Goal: Navigation & Orientation: Find specific page/section

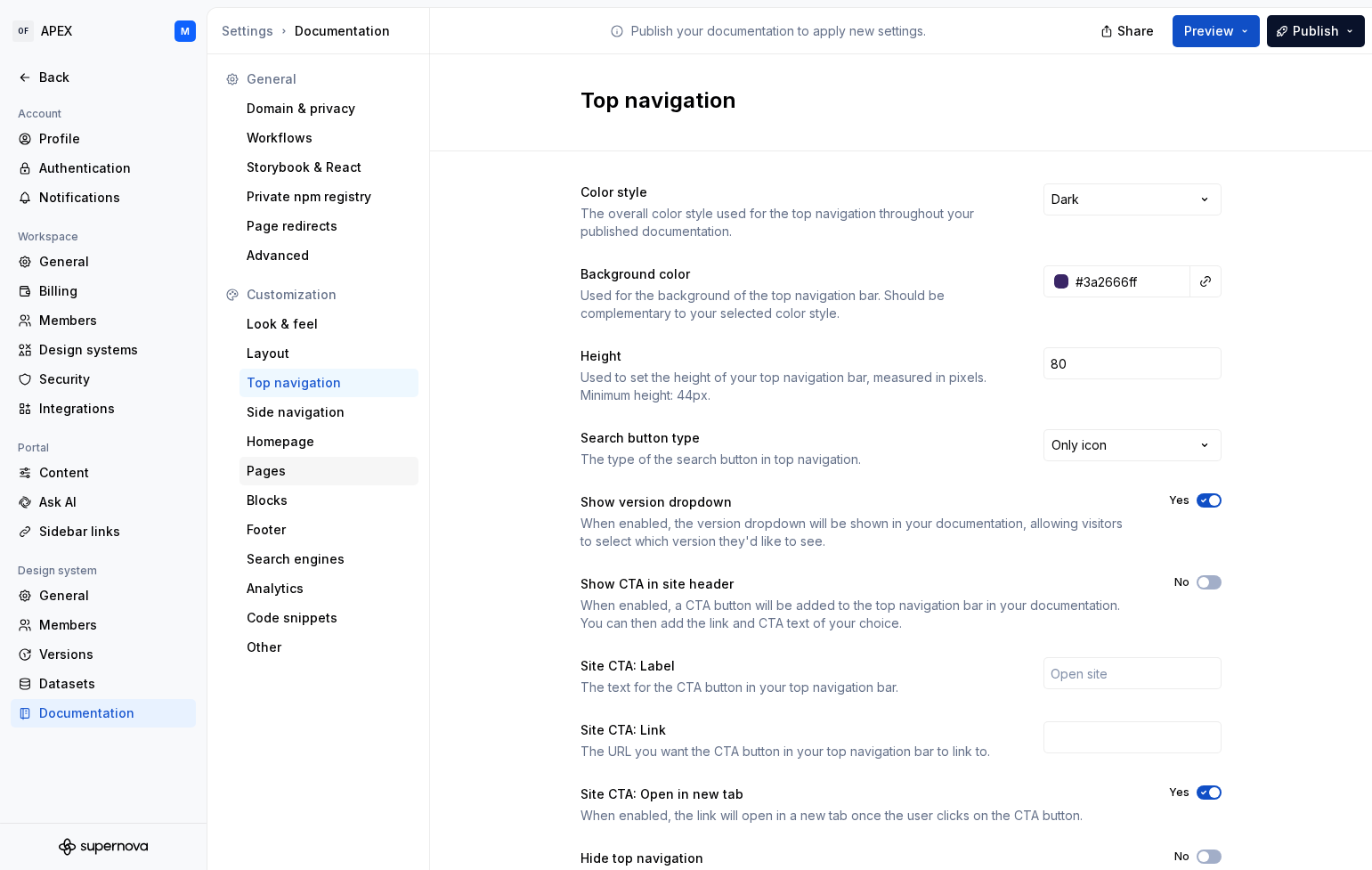
click at [291, 471] on div "Pages" at bounding box center [328, 471] width 164 height 18
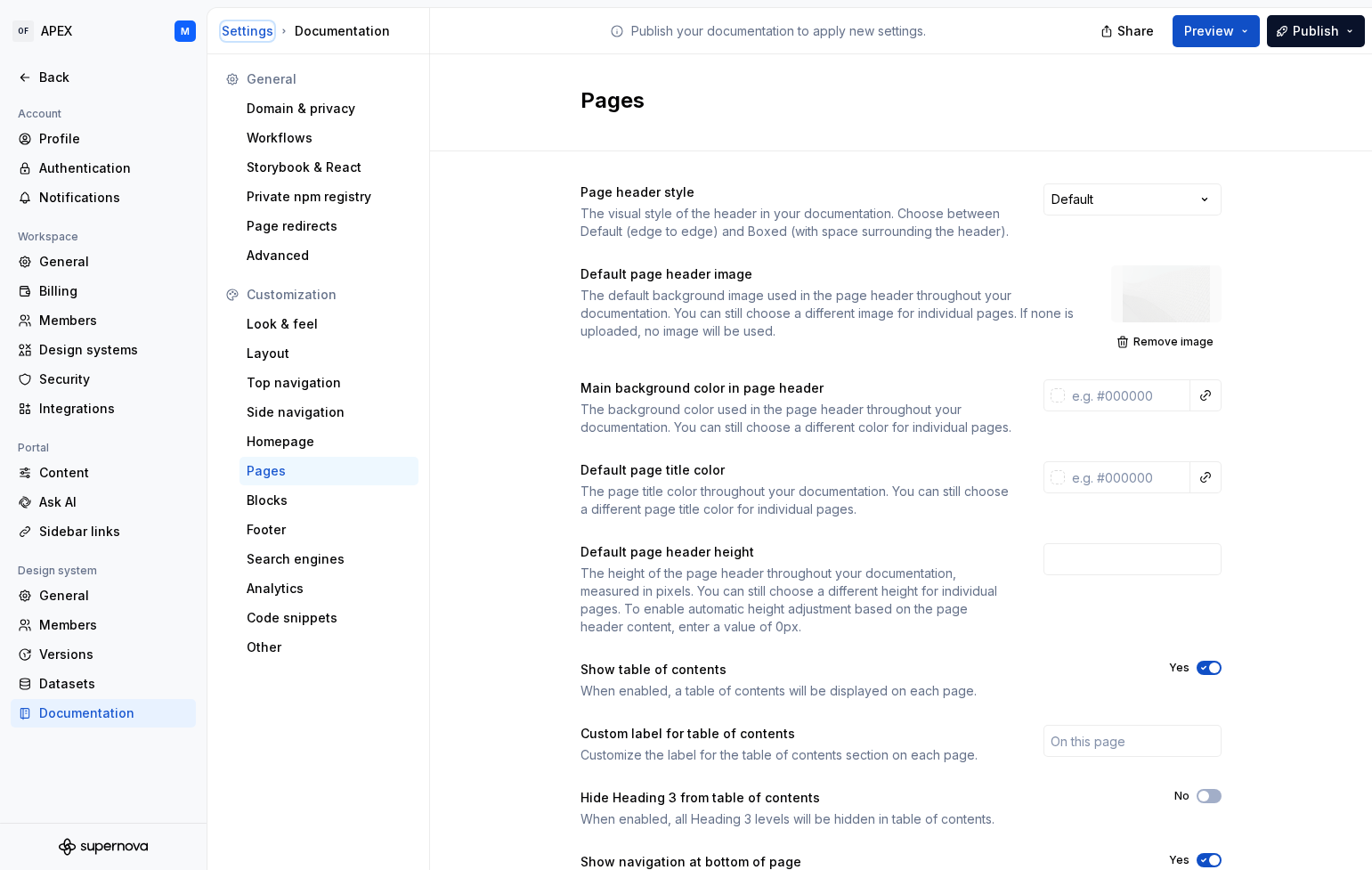
click at [235, 29] on div "Settings" at bounding box center [247, 31] width 52 height 18
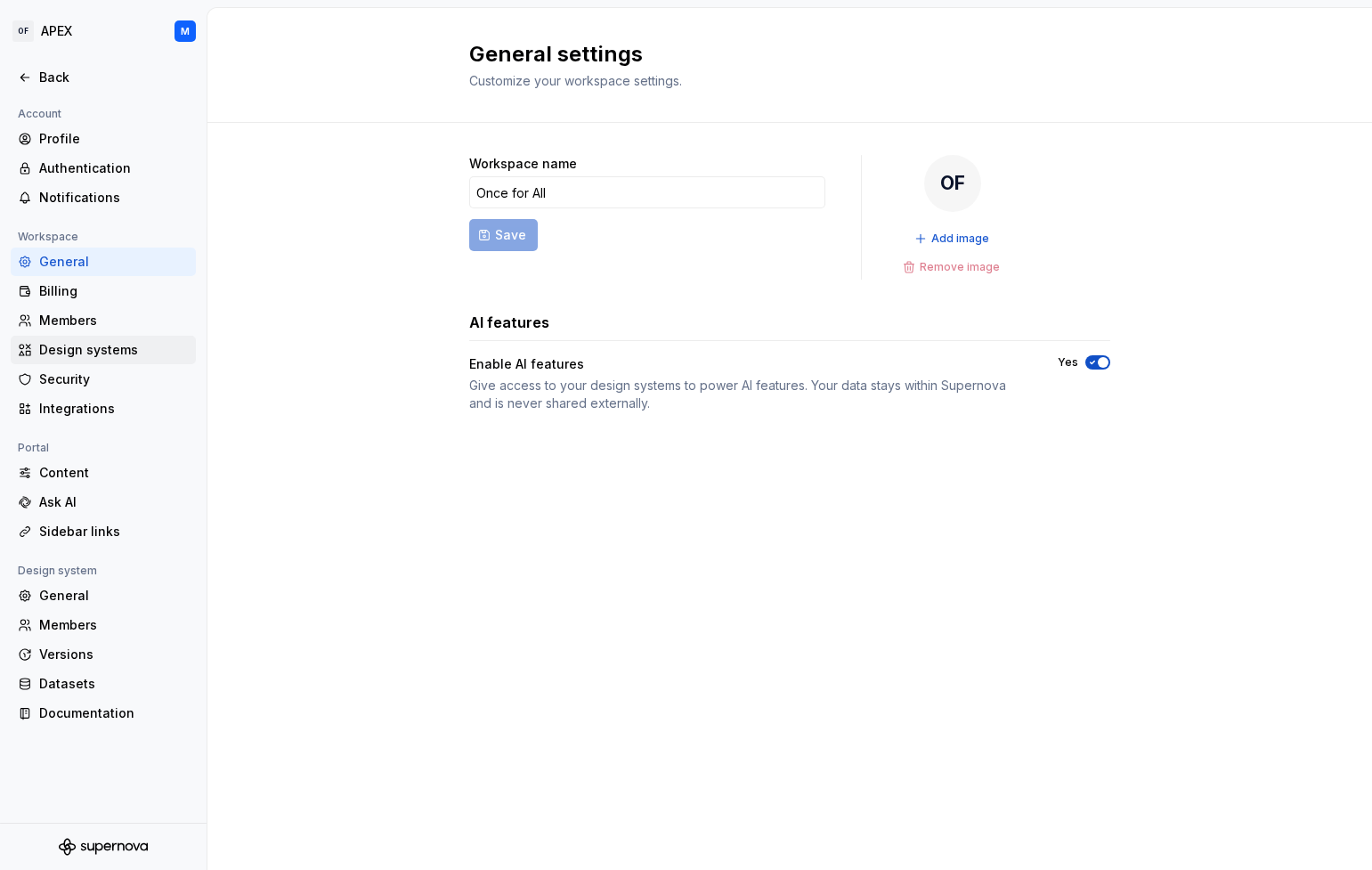
click at [110, 349] on div "Design systems" at bounding box center [114, 350] width 149 height 18
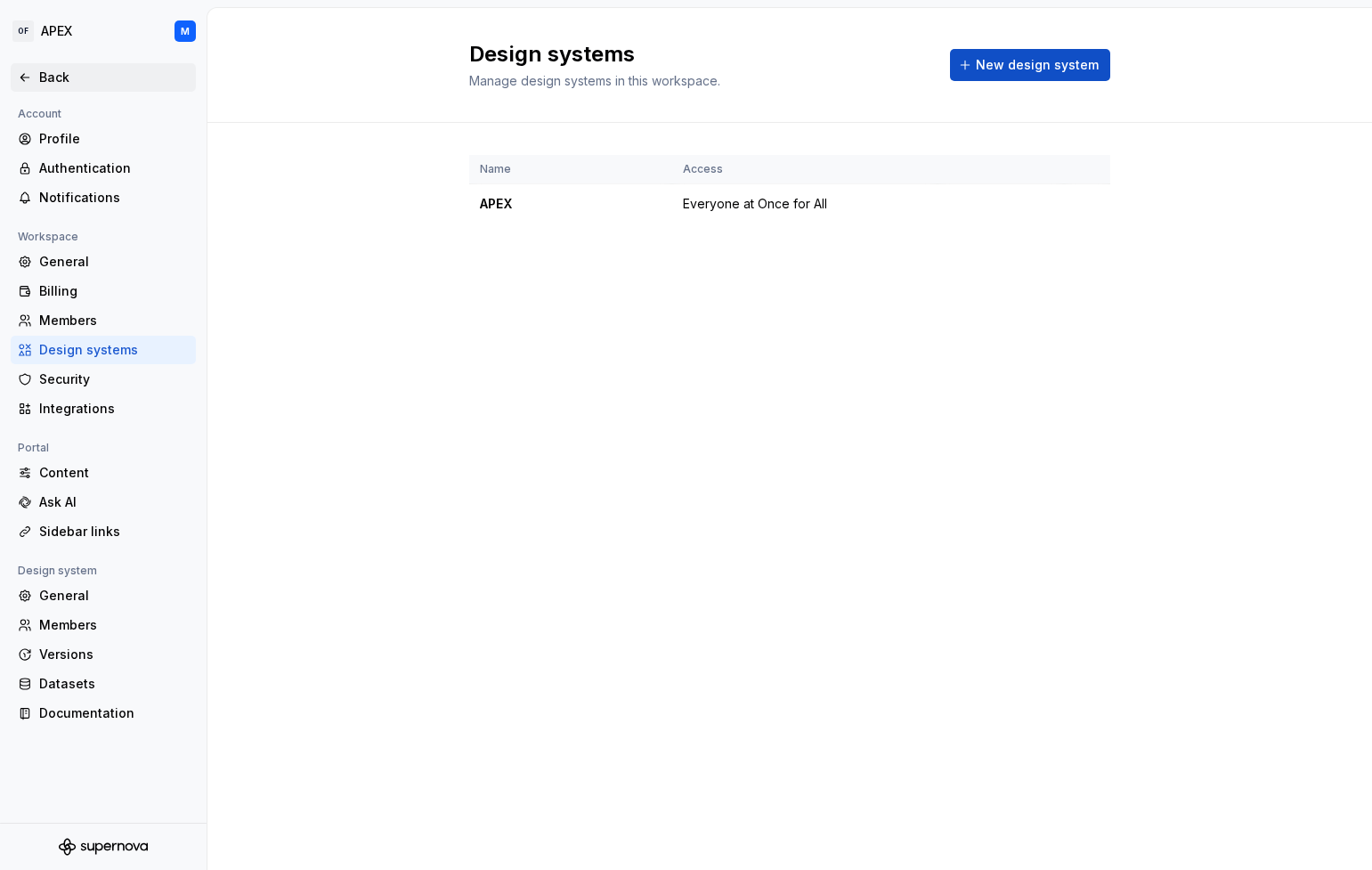
click at [34, 74] on div "Back" at bounding box center [103, 77] width 171 height 18
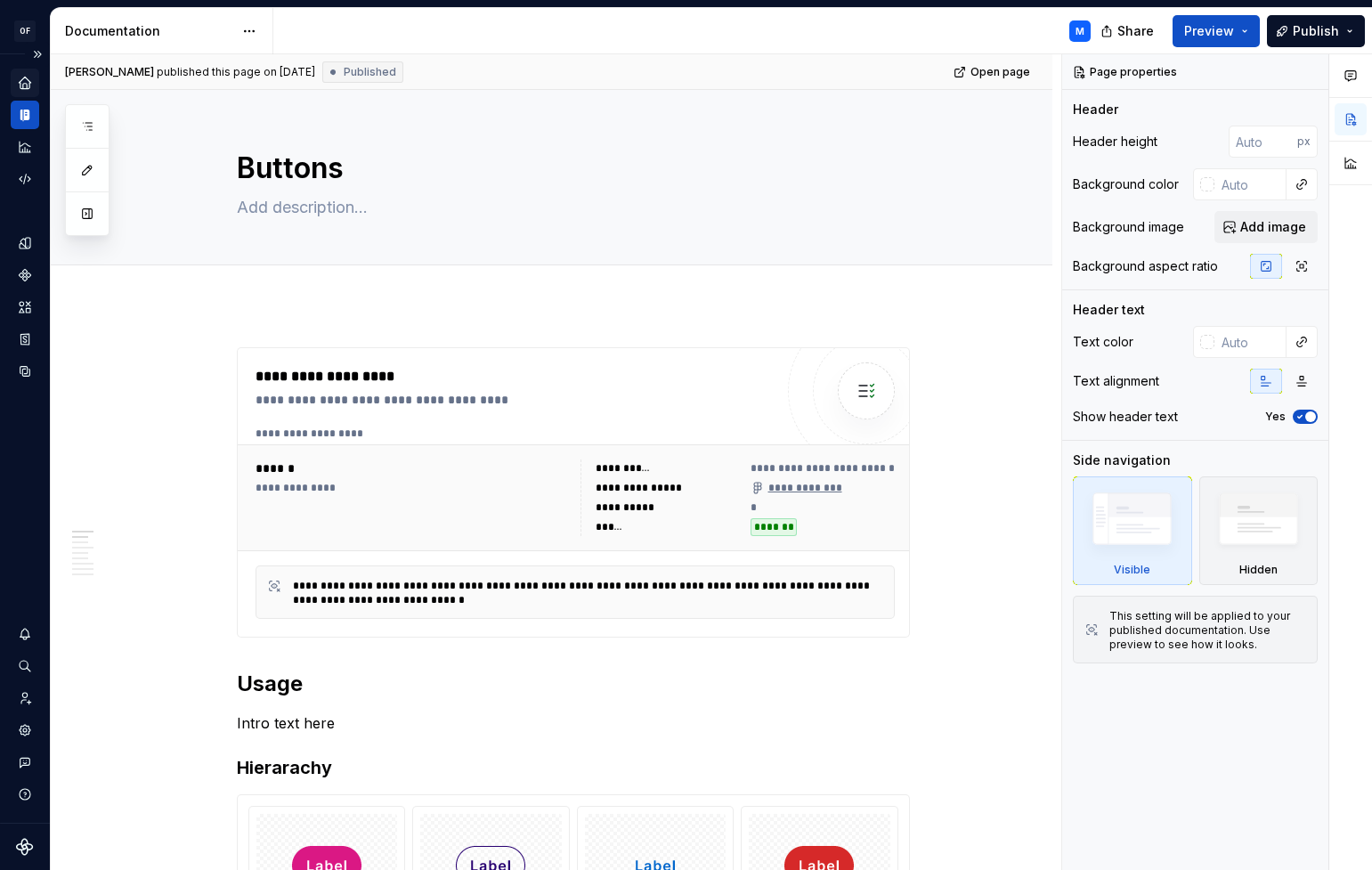
click at [28, 82] on icon "Home" at bounding box center [24, 82] width 11 height 11
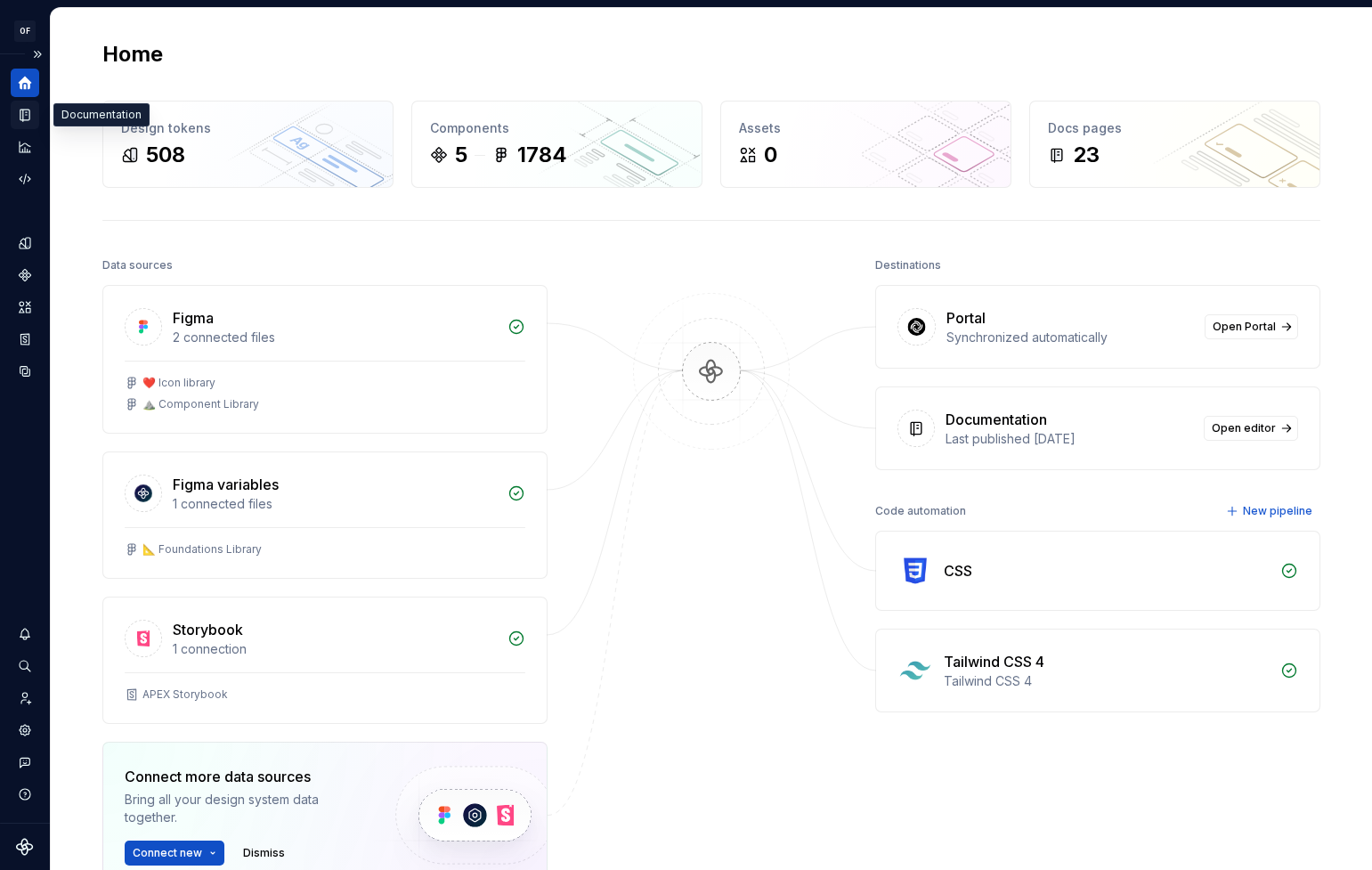
click at [25, 111] on icon "Documentation" at bounding box center [27, 115] width 8 height 9
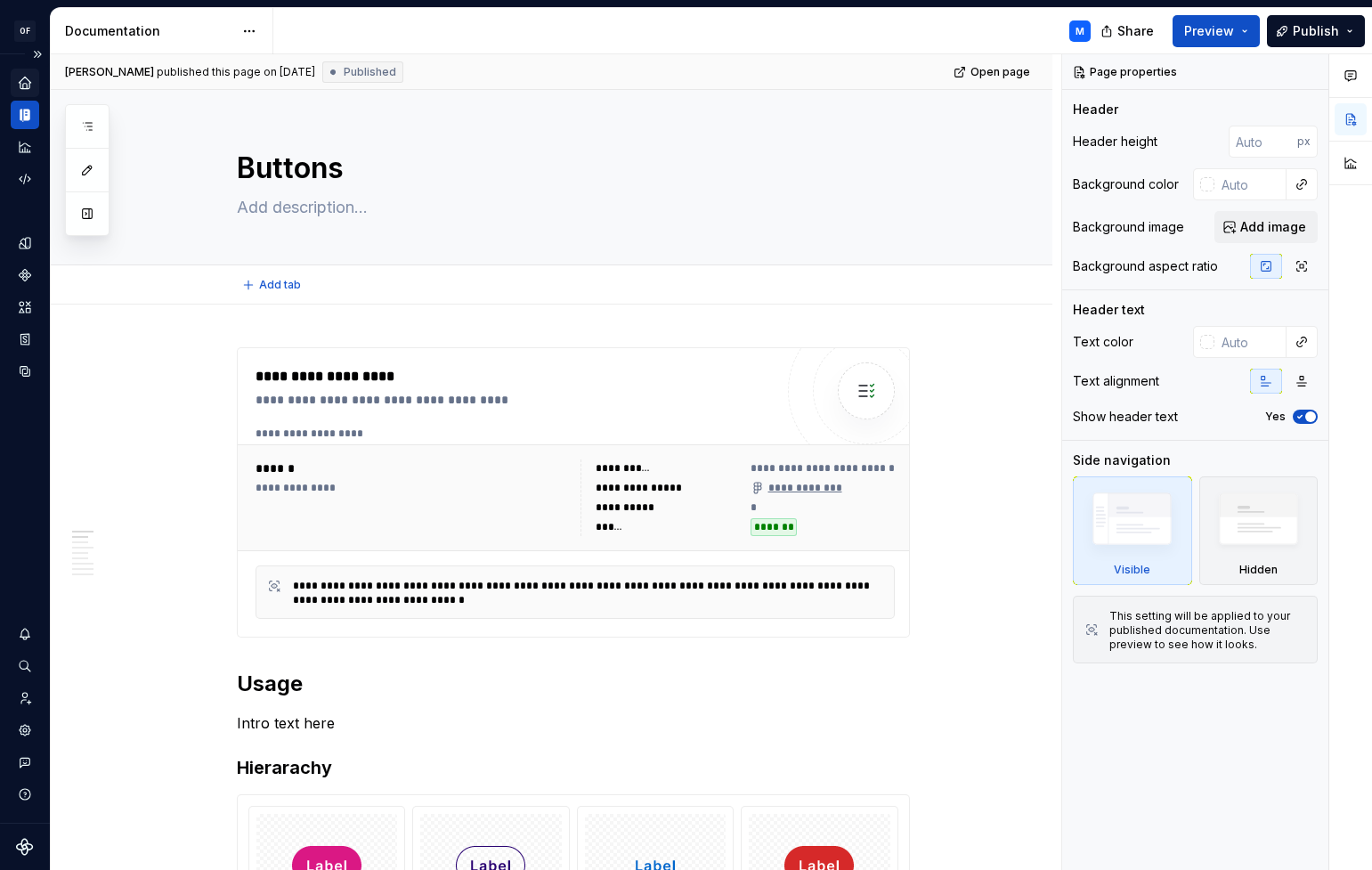
type textarea "*"
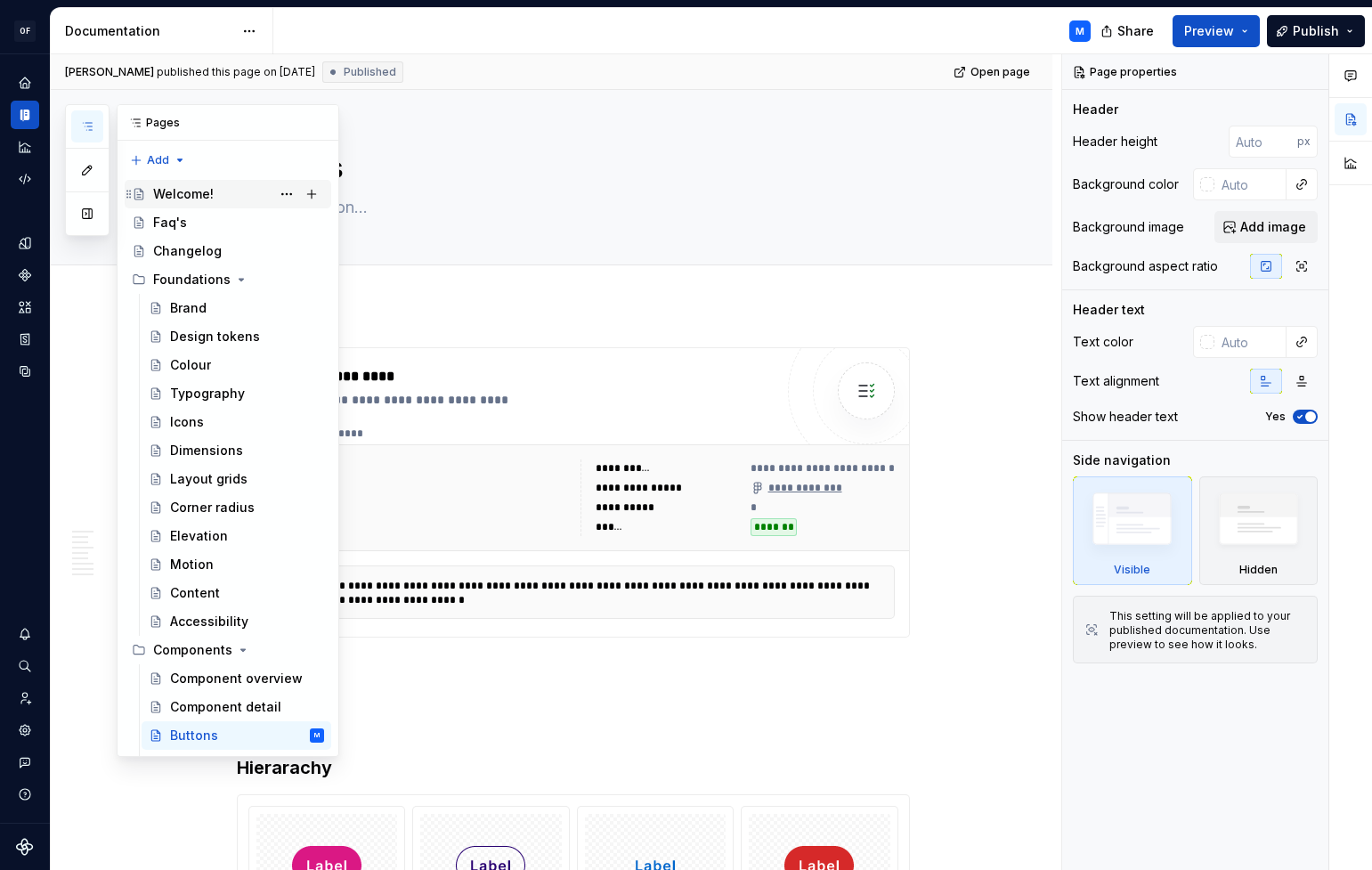
click at [190, 190] on div "Welcome!" at bounding box center [183, 194] width 60 height 18
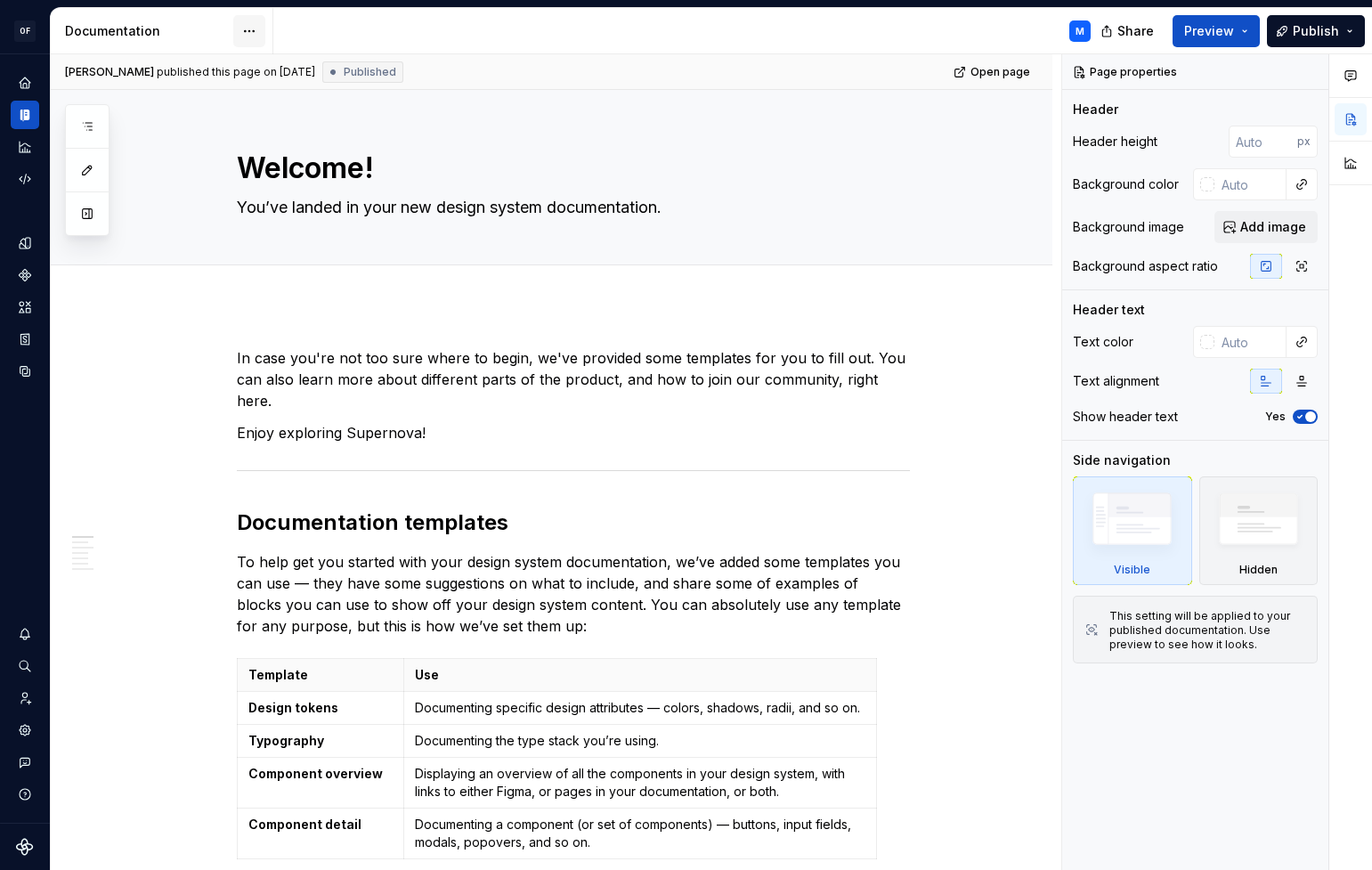
click at [245, 32] on html "OF APEX M Design system data Documentation M Share Preview Publish Pages Add Ac…" at bounding box center [686, 435] width 1372 height 870
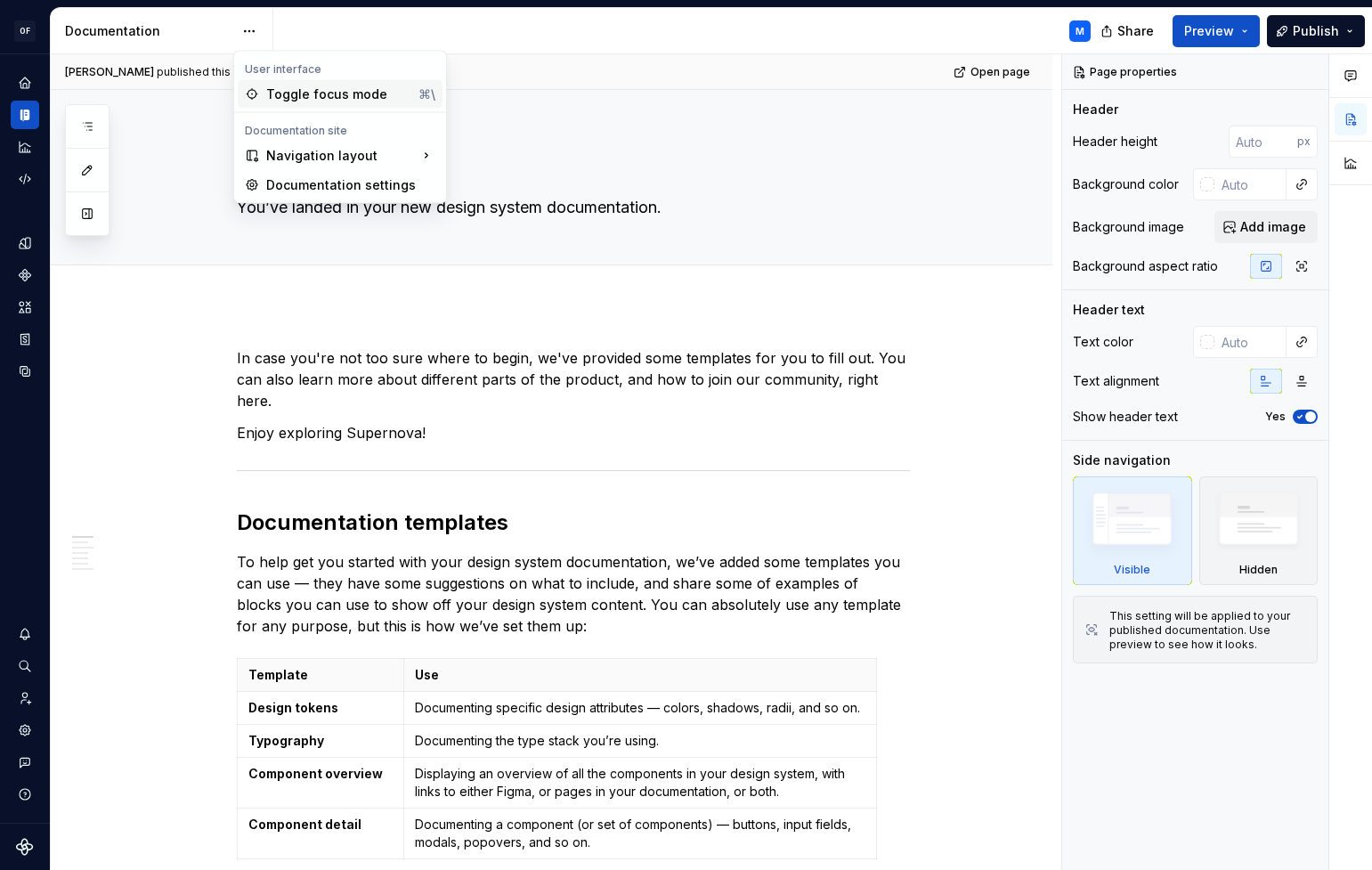
click at [318, 97] on div "Toggle focus mode" at bounding box center [338, 94] width 145 height 18
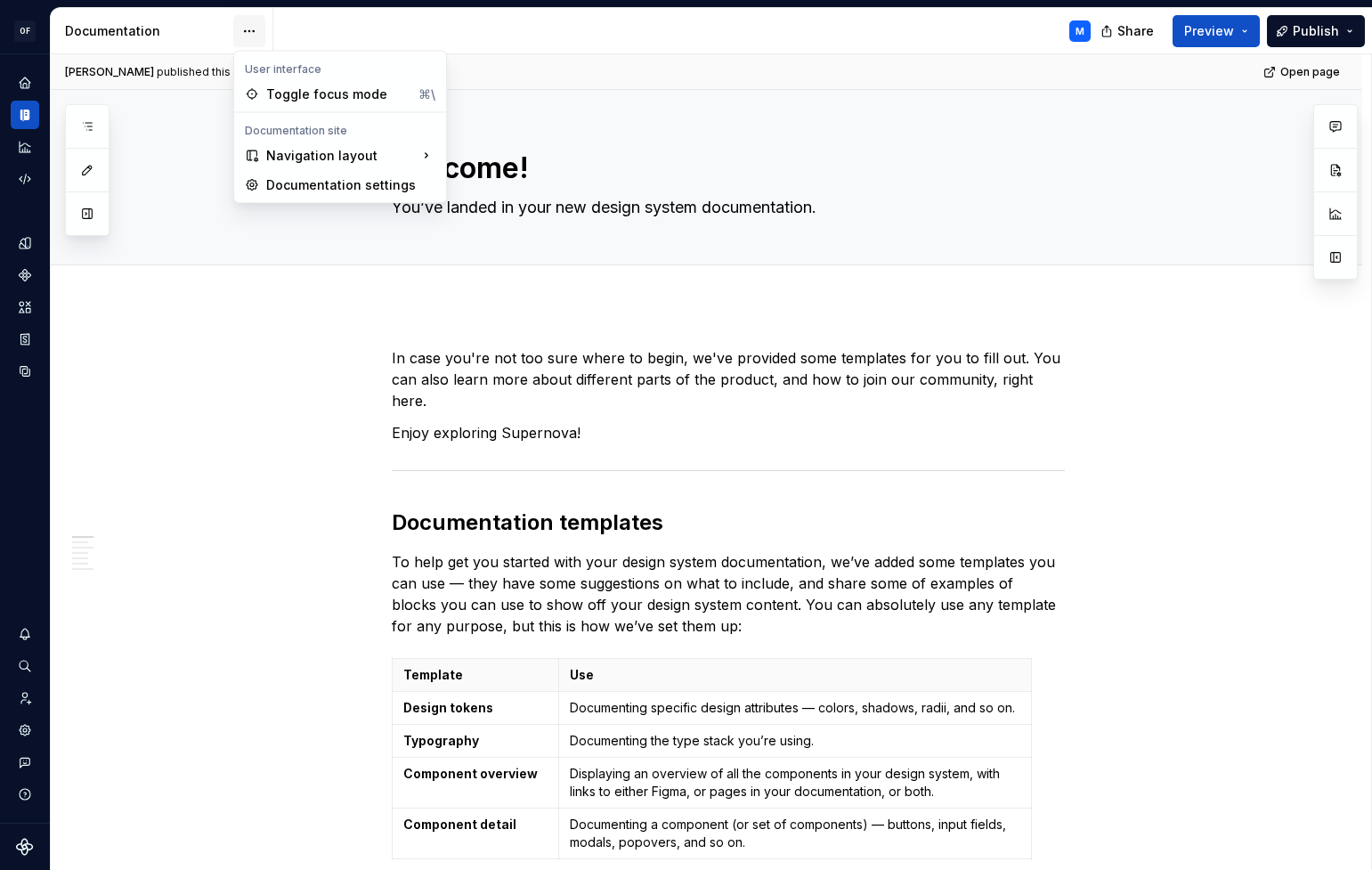
click at [254, 29] on html "OF APEX M Design system data Documentation M Share Preview Publish Pages Add Ac…" at bounding box center [686, 435] width 1372 height 870
click at [318, 95] on div "Toggle focus mode" at bounding box center [338, 94] width 145 height 18
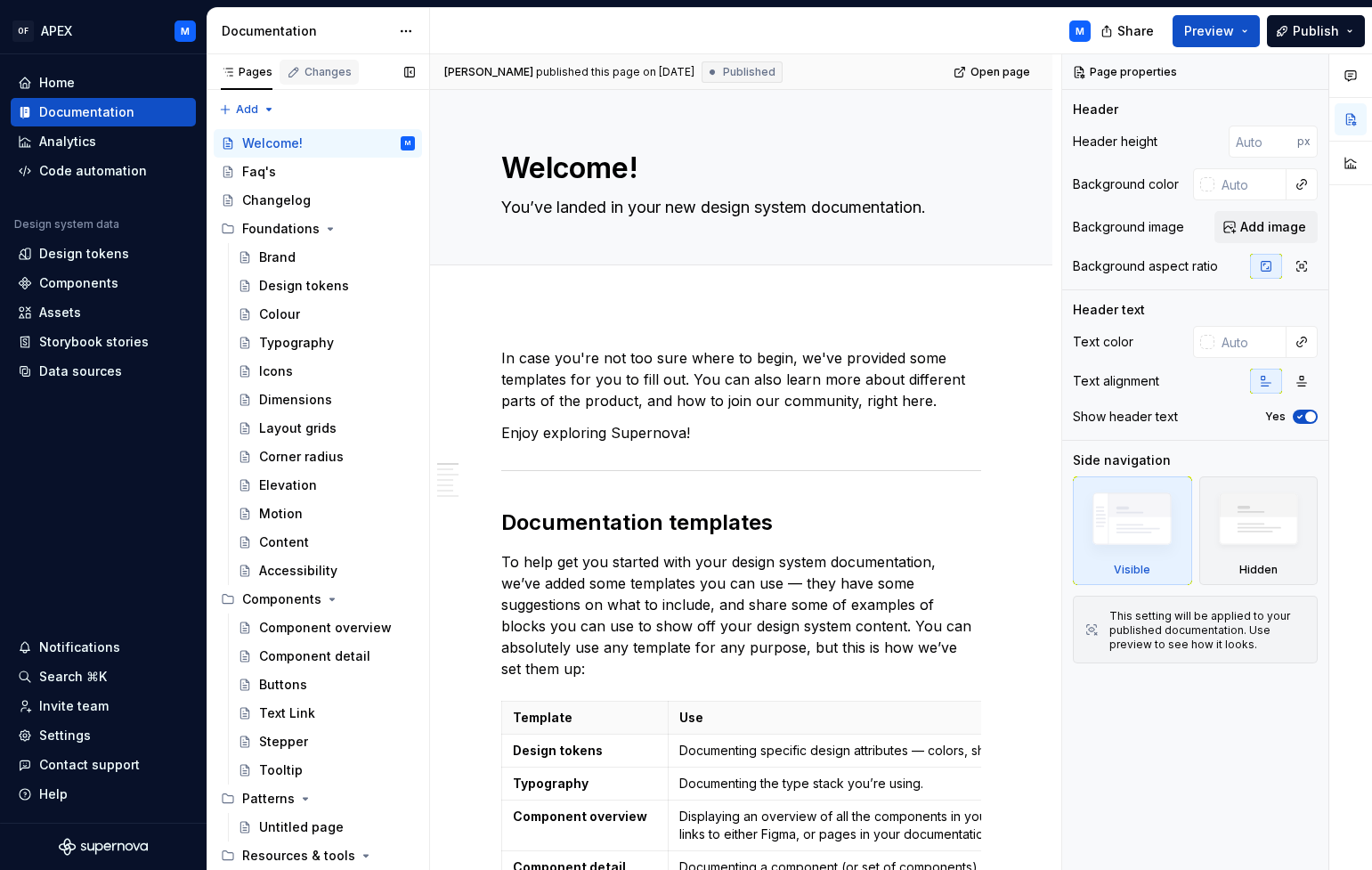
click at [317, 76] on div "Changes" at bounding box center [328, 71] width 47 height 14
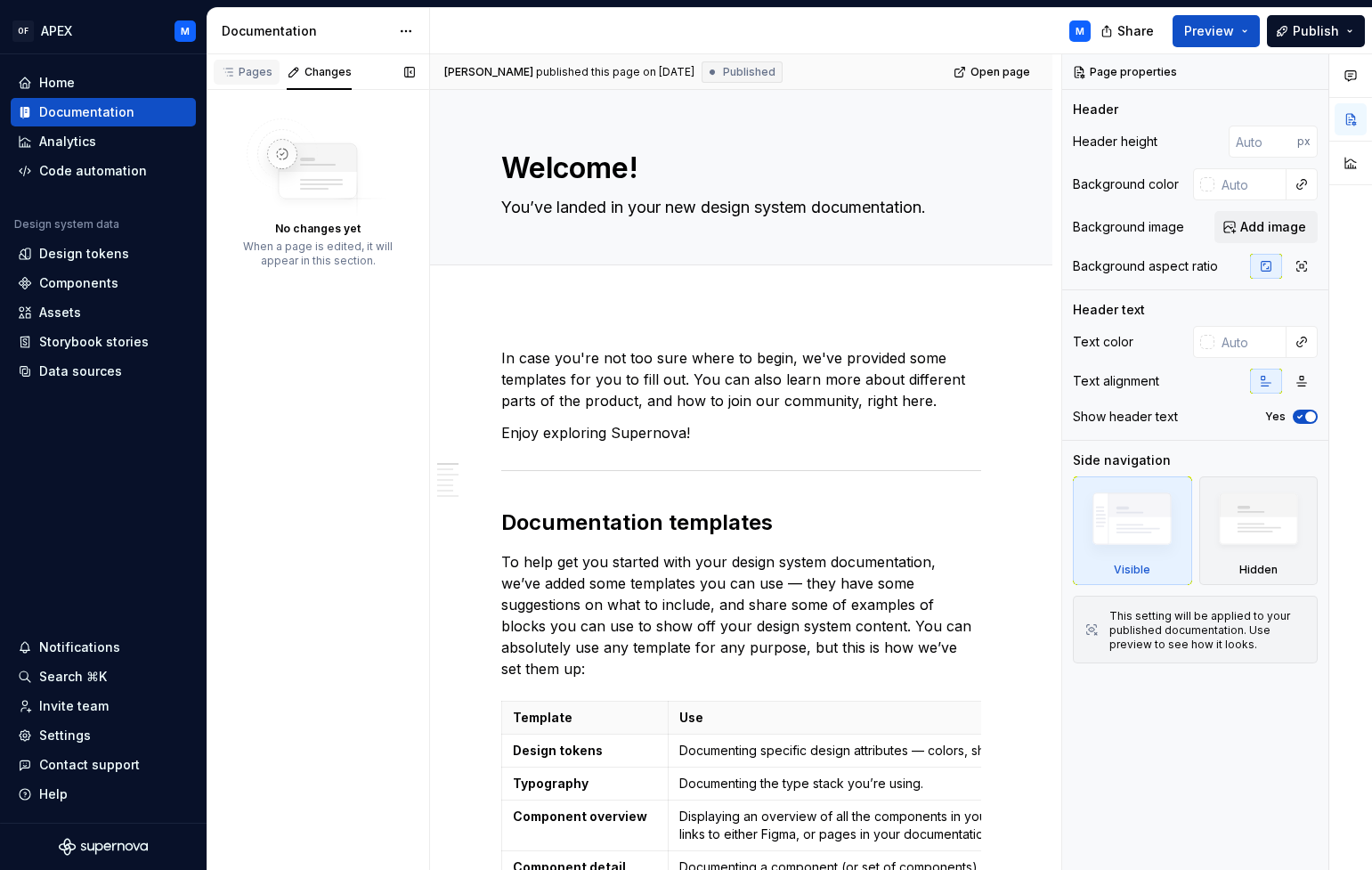
click at [241, 70] on div "Pages" at bounding box center [246, 71] width 52 height 14
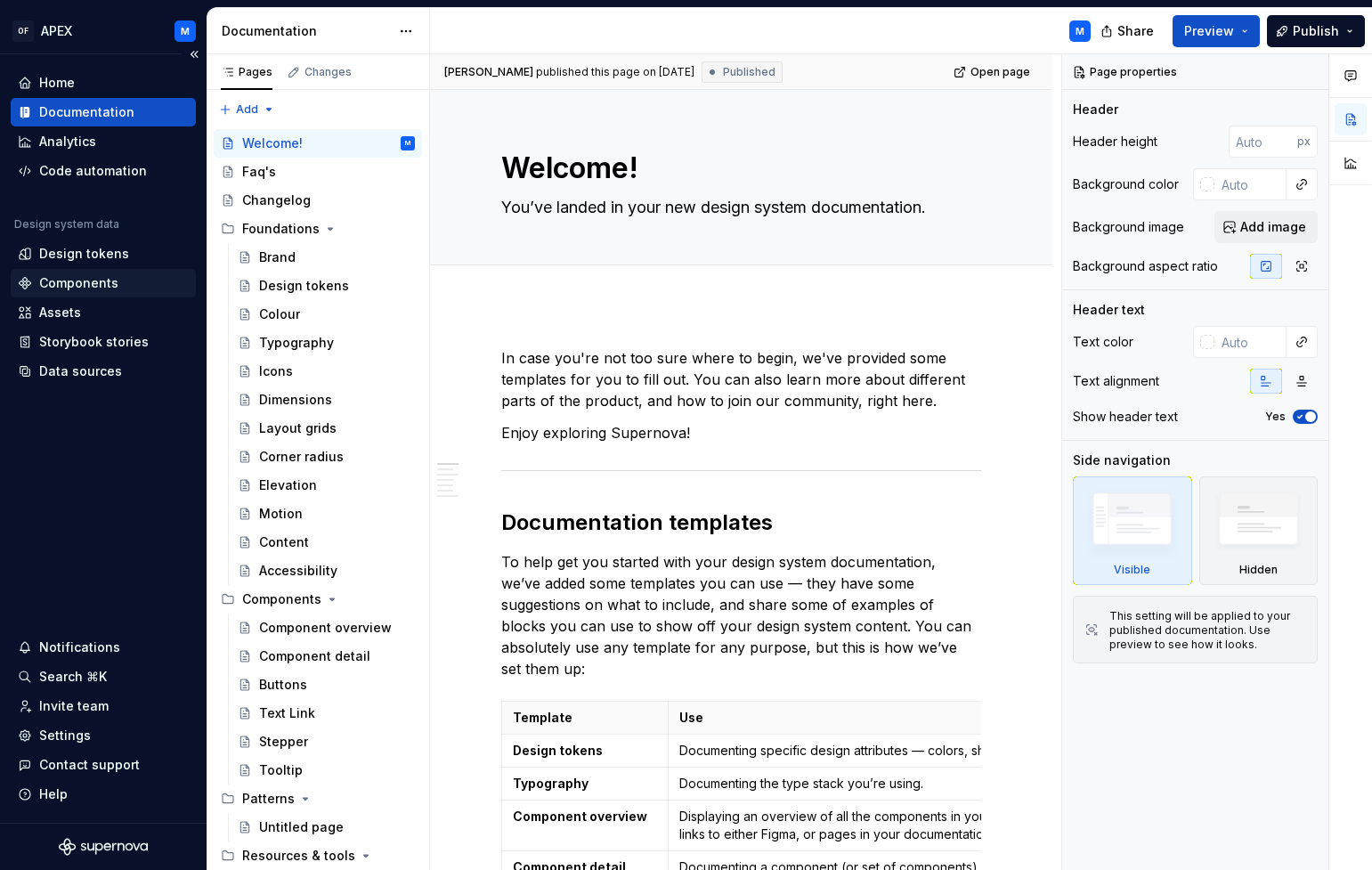
click at [106, 280] on div "Components" at bounding box center [79, 283] width 79 height 18
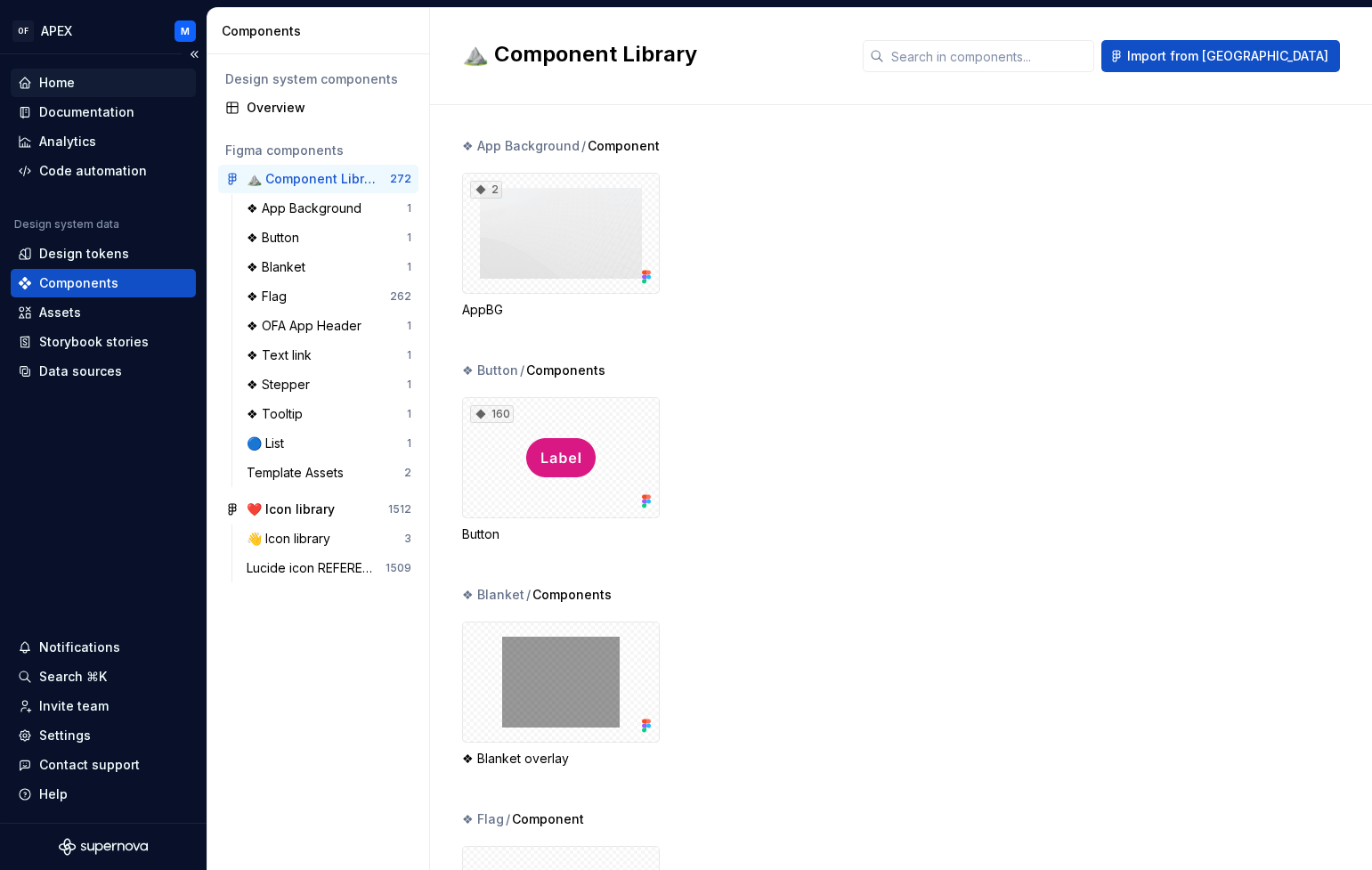
click at [78, 81] on div "Home" at bounding box center [103, 83] width 171 height 18
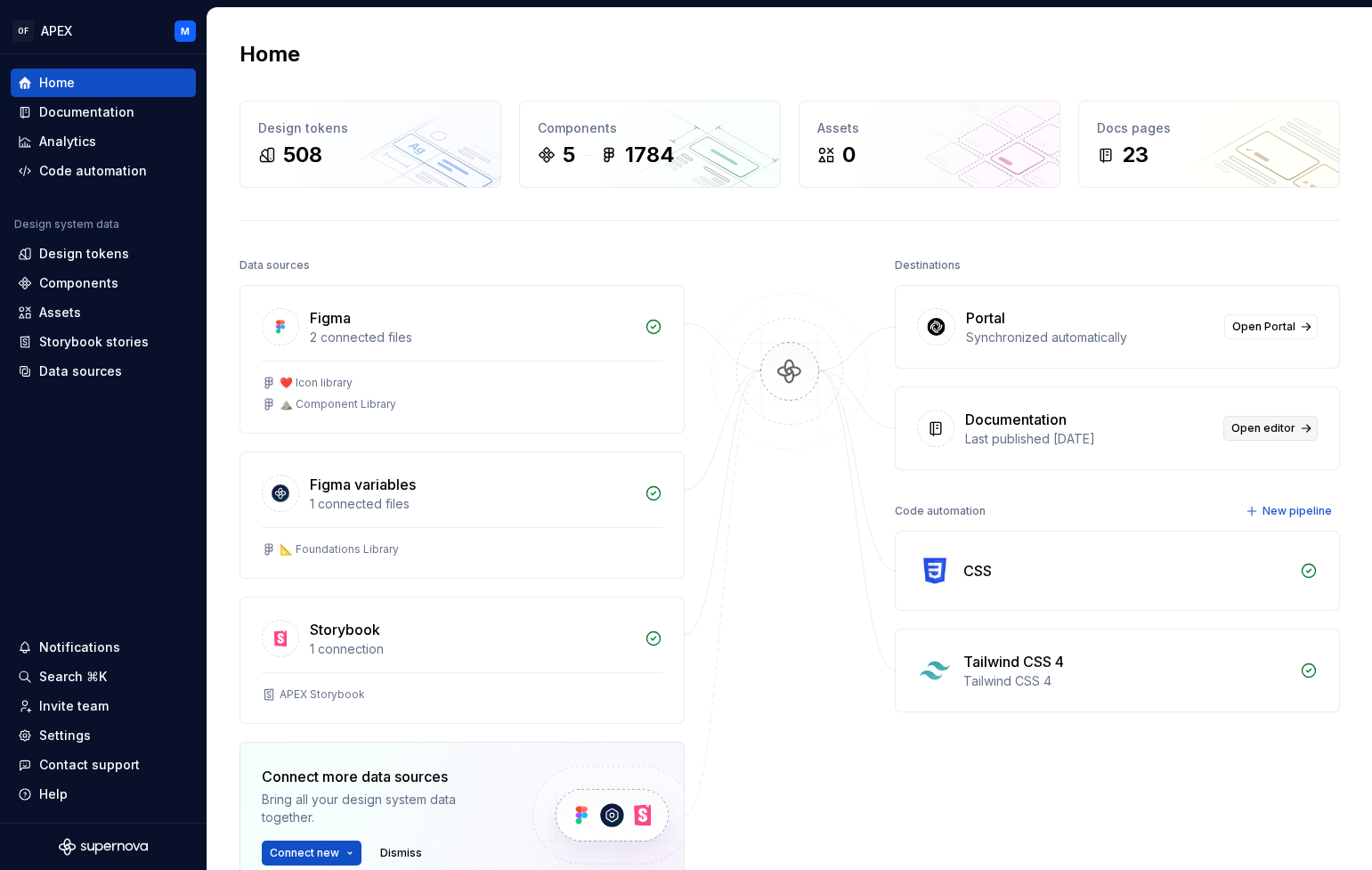
click at [1267, 430] on span "Open editor" at bounding box center [1263, 427] width 64 height 14
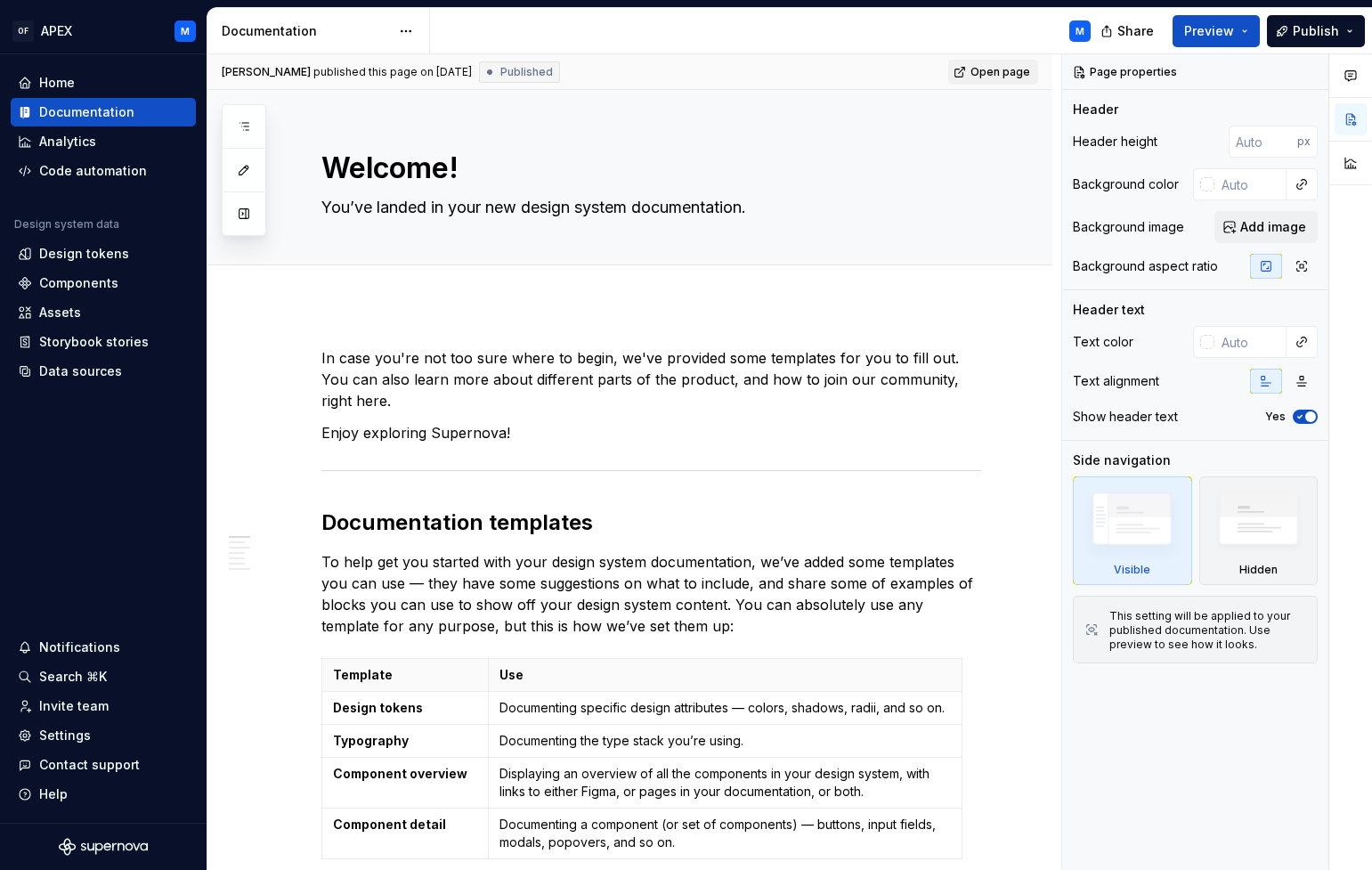
click at [1016, 71] on span "Open page" at bounding box center [1000, 71] width 59 height 14
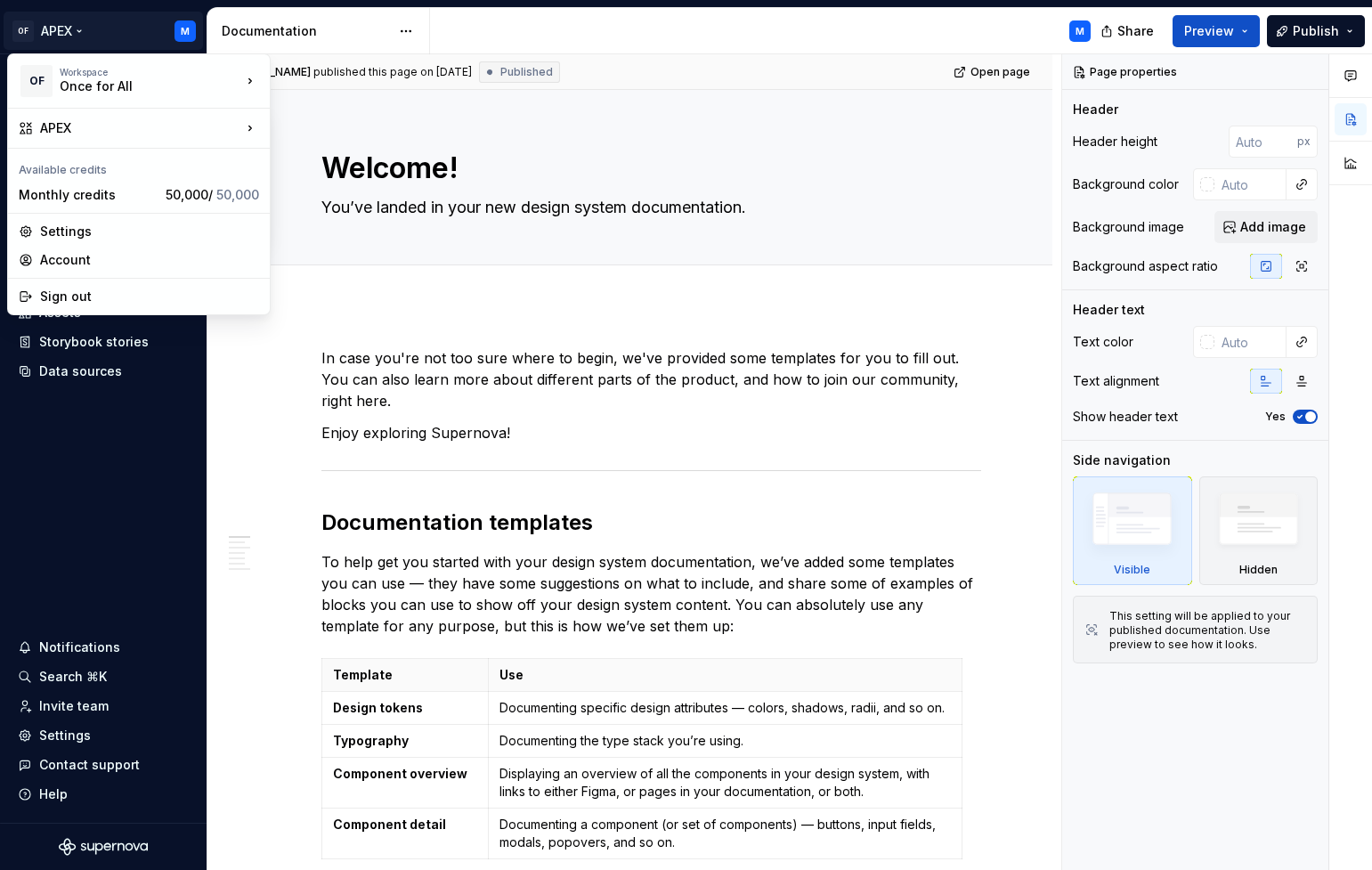
click at [76, 30] on html "OF APEX M Home Documentation Analytics Code automation Design system data Desig…" at bounding box center [686, 435] width 1372 height 870
click at [327, 175] on div "Manage design systems" at bounding box center [375, 169] width 153 height 18
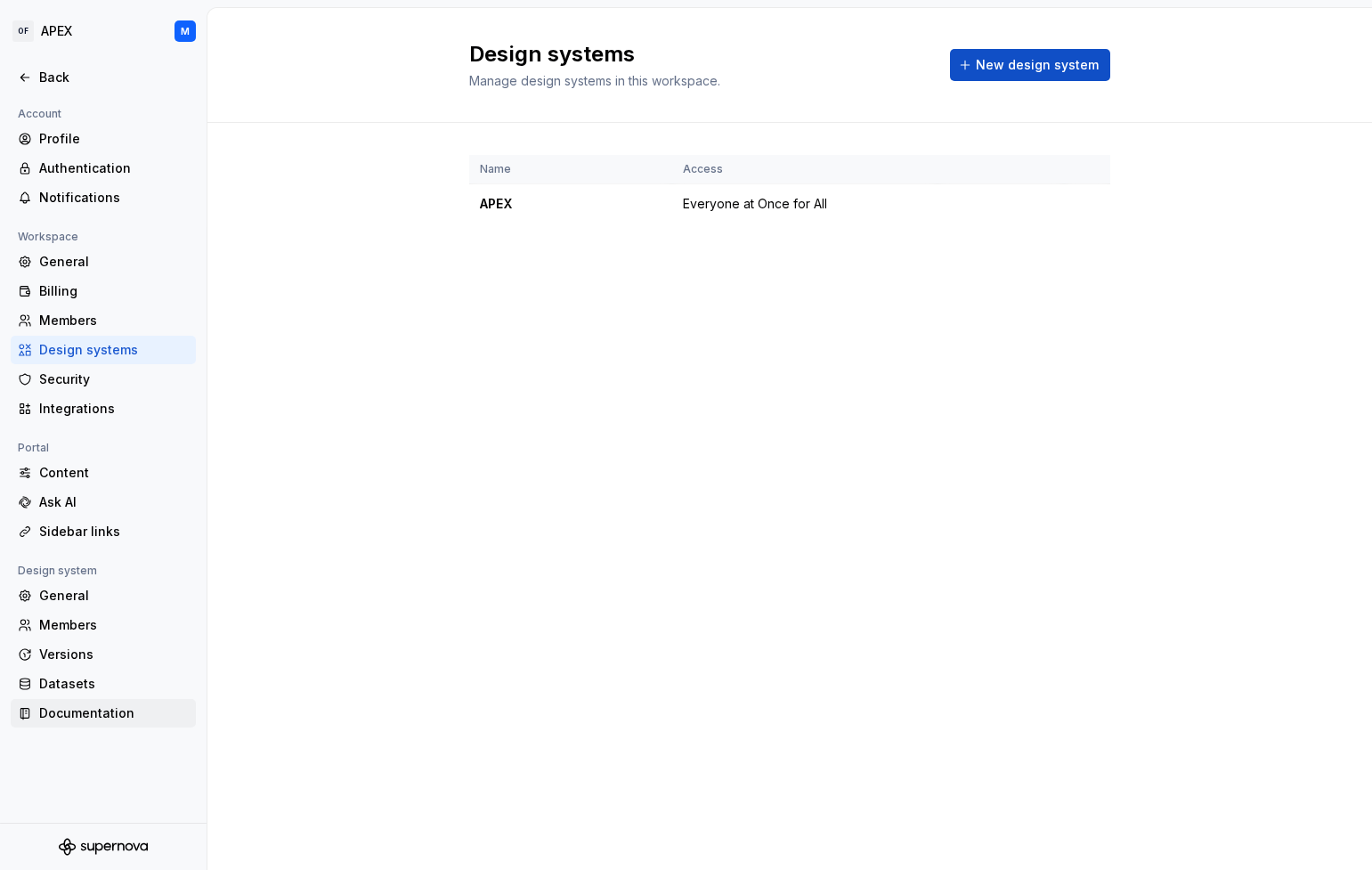
click at [85, 710] on div "Documentation" at bounding box center [114, 712] width 149 height 18
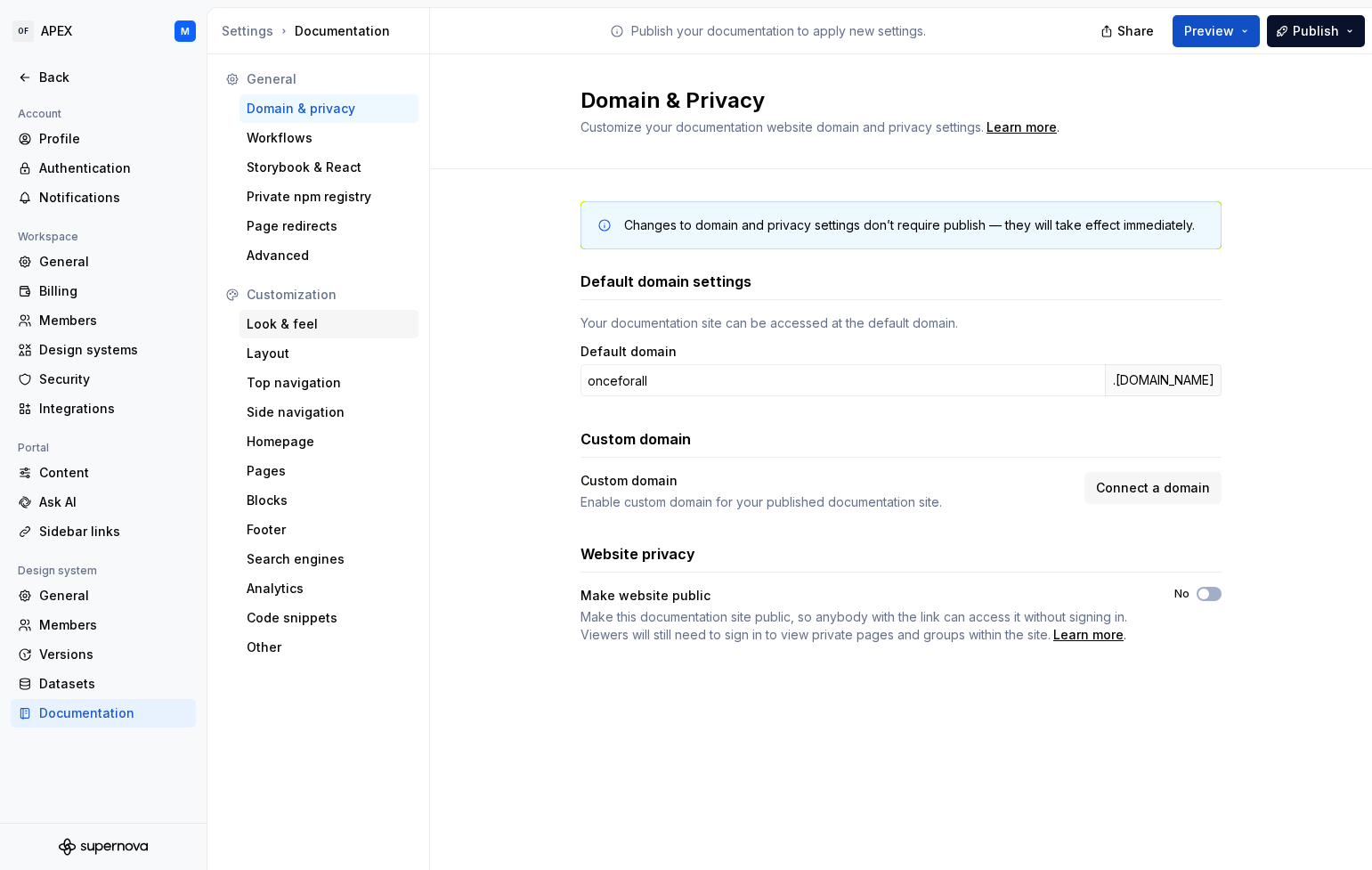
click at [287, 321] on div "Look & feel" at bounding box center [328, 323] width 164 height 18
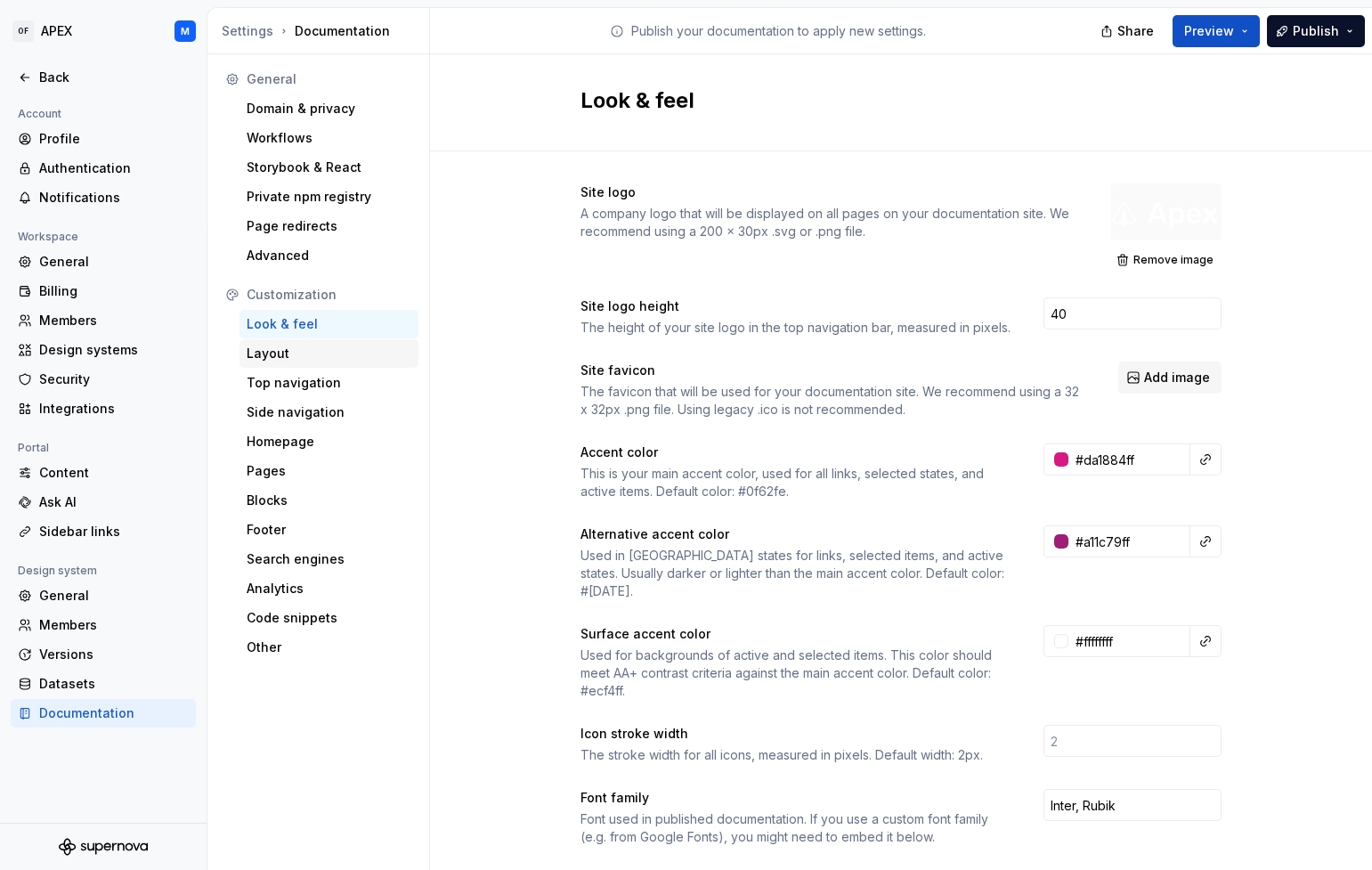
click at [286, 353] on div "Layout" at bounding box center [328, 353] width 164 height 18
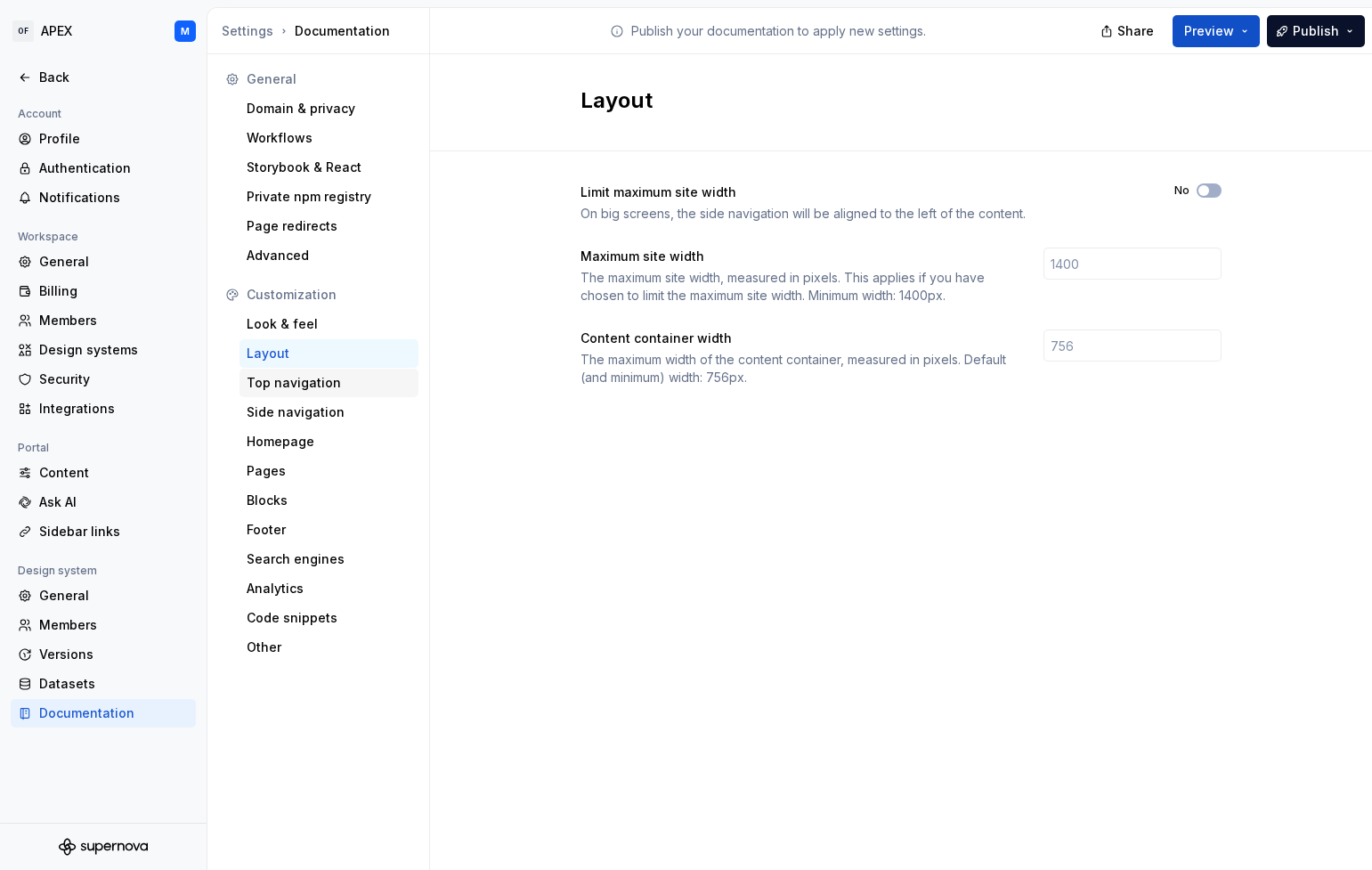
click at [295, 386] on div "Top navigation" at bounding box center [328, 382] width 164 height 18
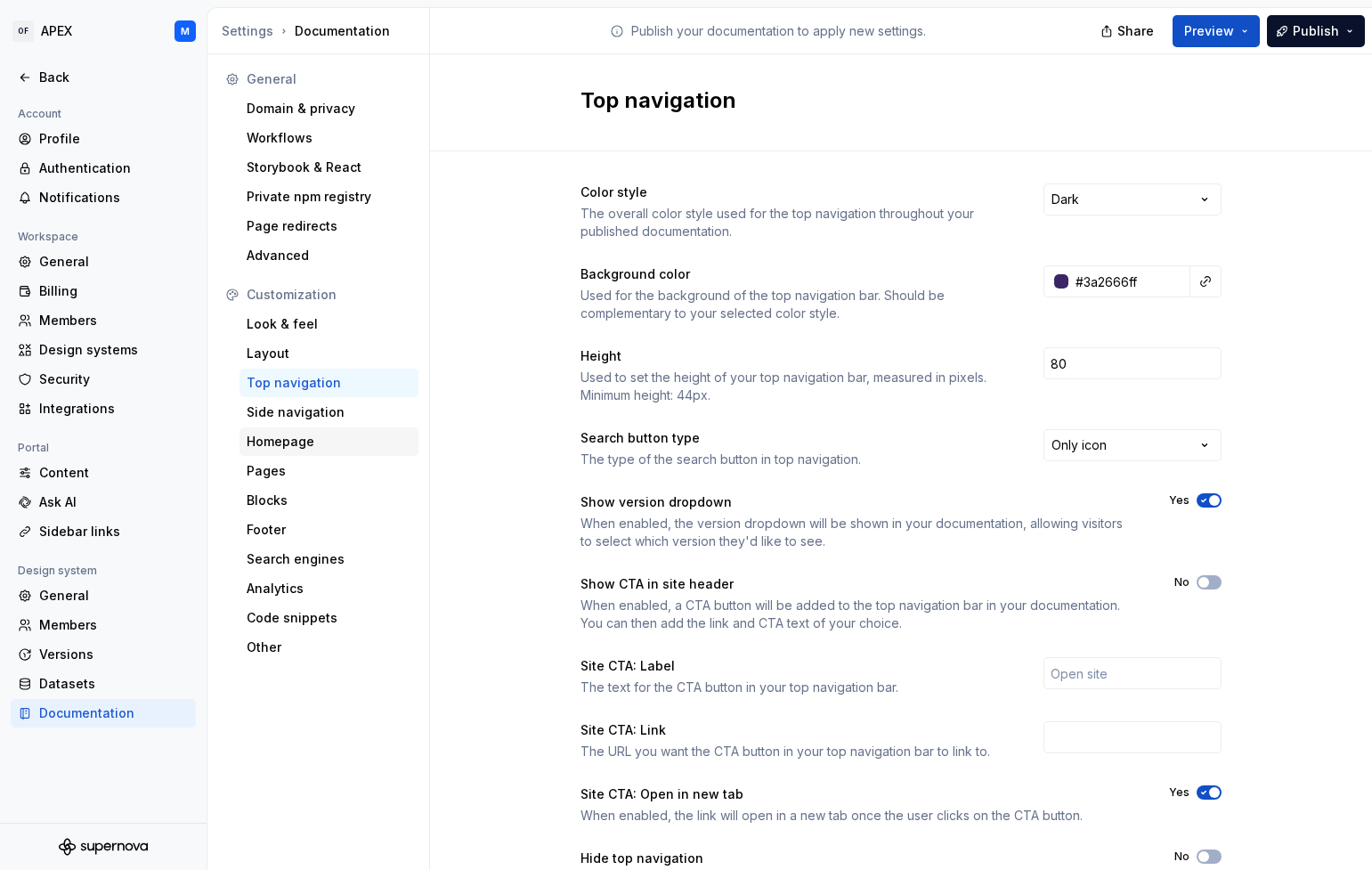
click at [296, 436] on div "Homepage" at bounding box center [328, 441] width 164 height 18
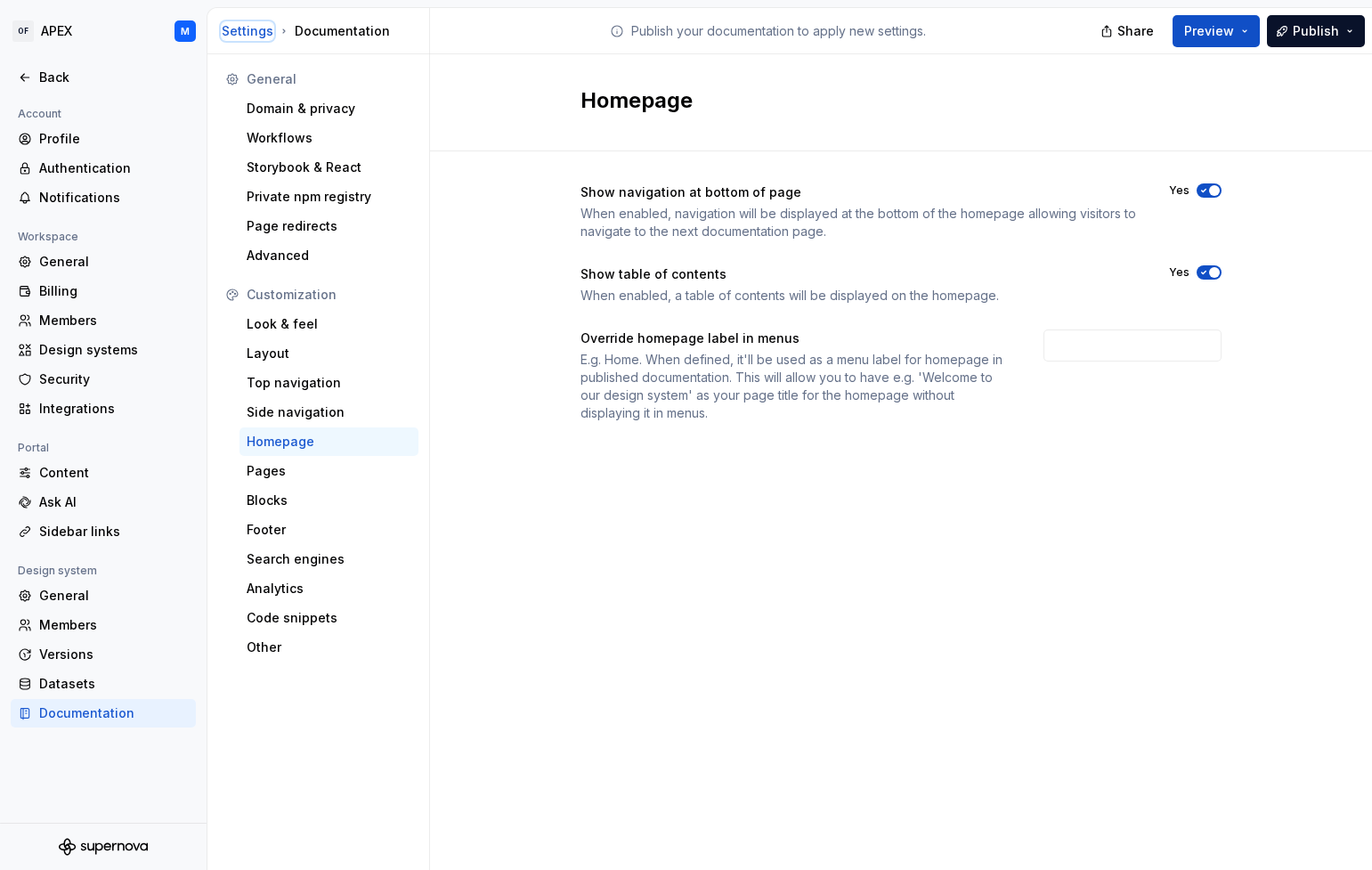
click at [255, 28] on div "Settings" at bounding box center [247, 31] width 52 height 18
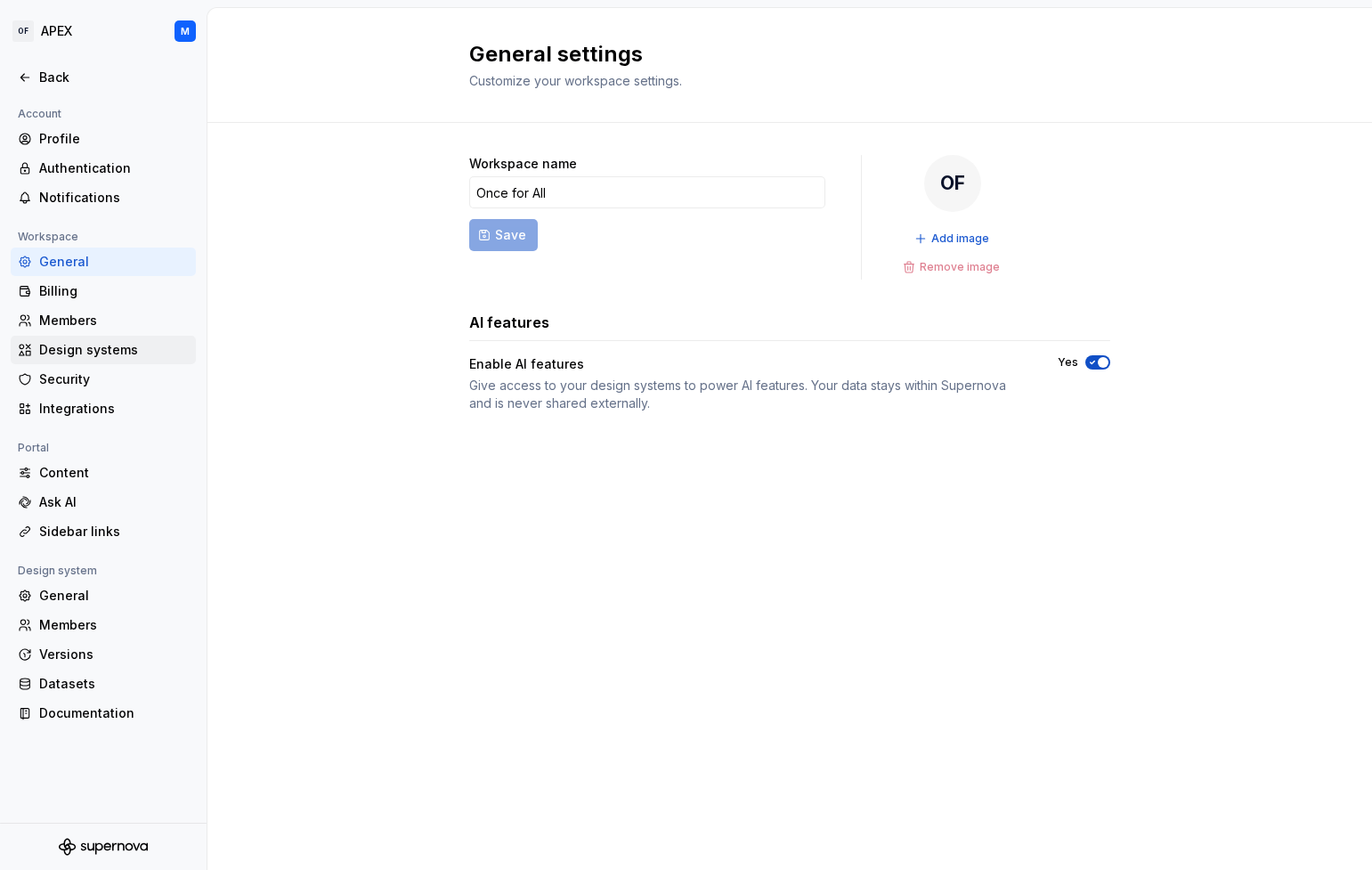
click at [129, 353] on div "Design systems" at bounding box center [114, 350] width 149 height 18
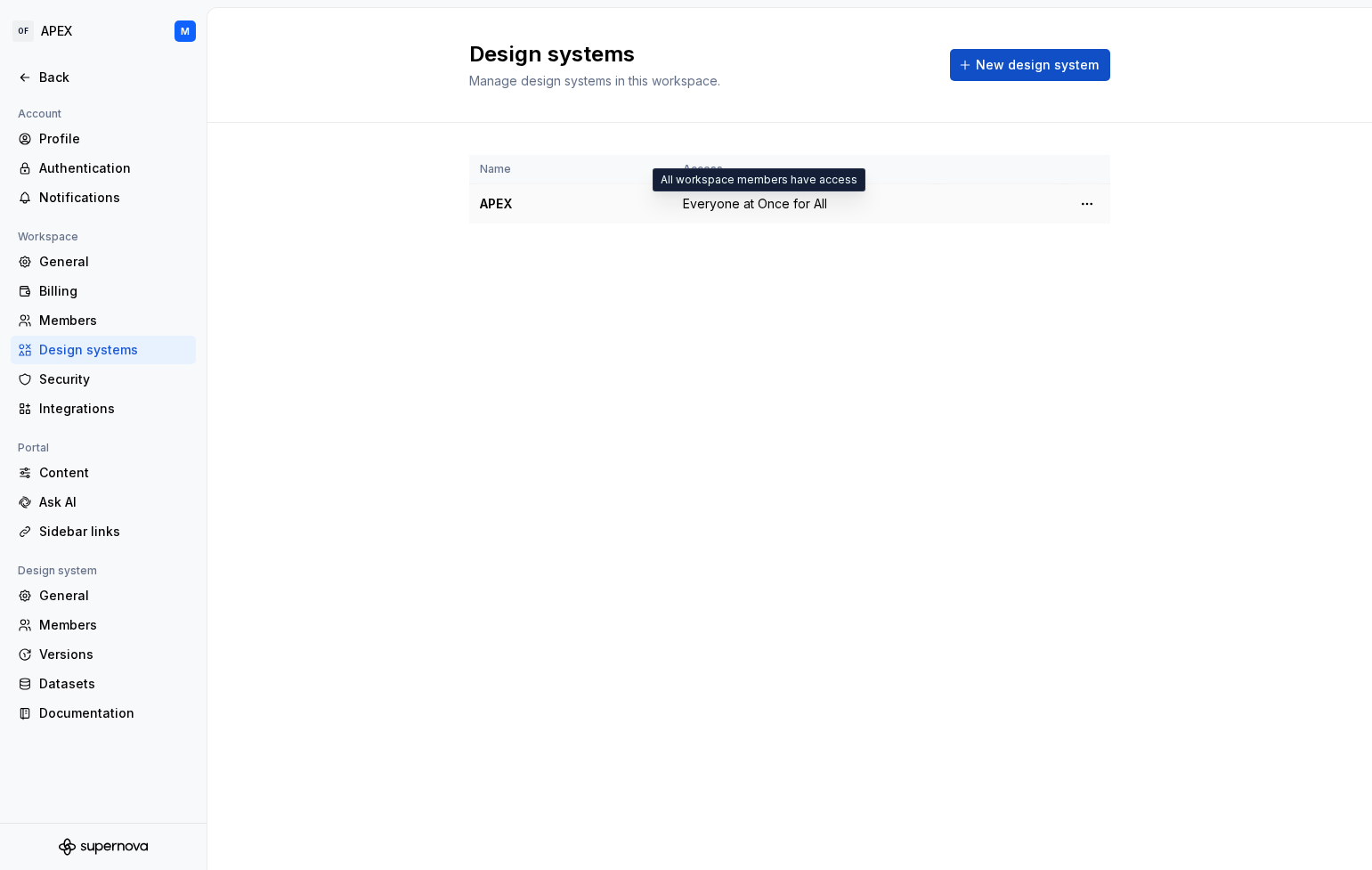
click at [788, 207] on span "Everyone at Once for All" at bounding box center [755, 203] width 144 height 18
click at [1088, 200] on html "OF APEX M Back Account Profile Authentication Notifications Workspace General B…" at bounding box center [686, 435] width 1372 height 870
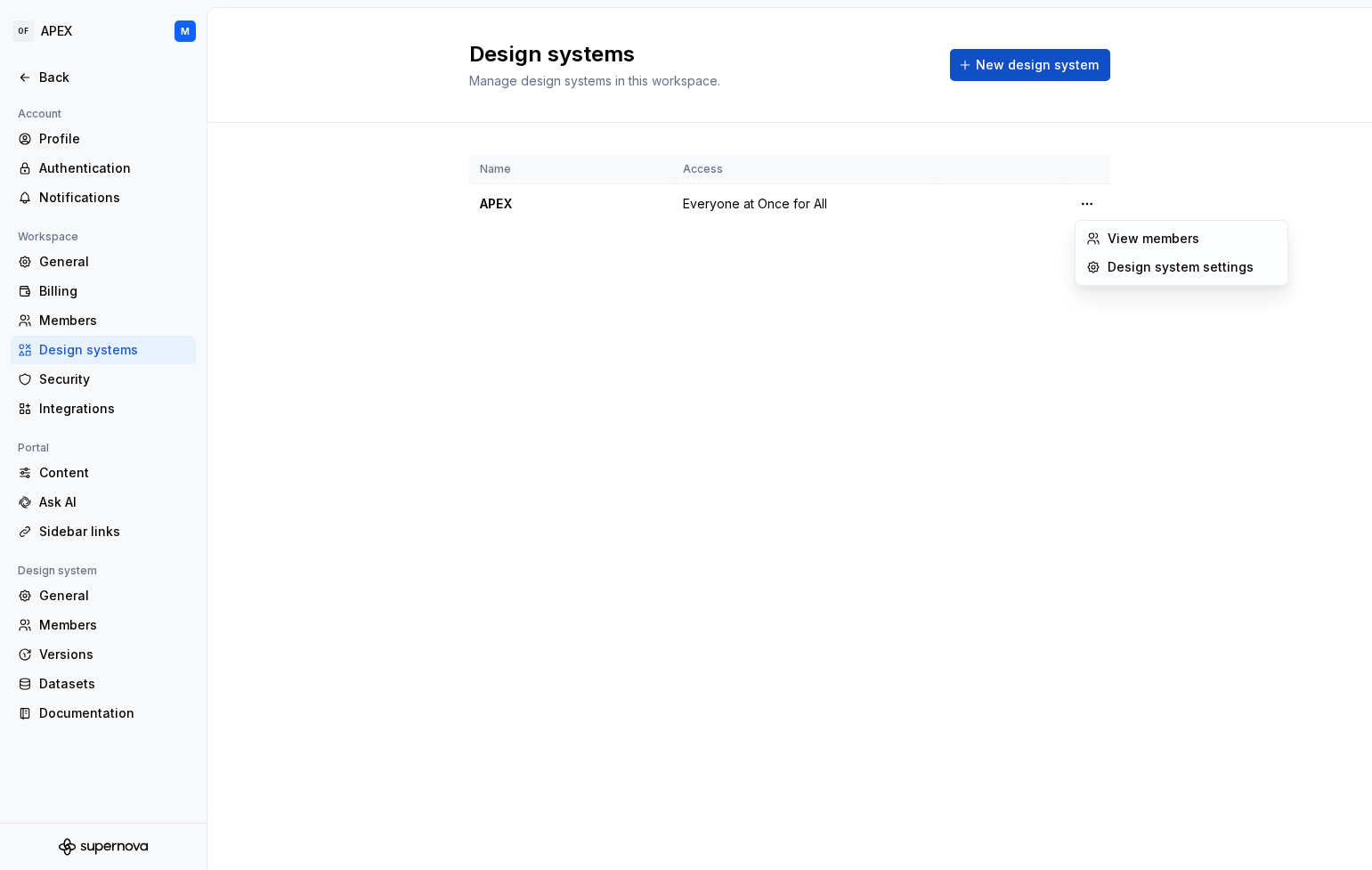
click at [804, 333] on html "OF APEX M Back Account Profile Authentication Notifications Workspace General B…" at bounding box center [686, 435] width 1372 height 870
click at [80, 475] on div "Content" at bounding box center [114, 473] width 149 height 18
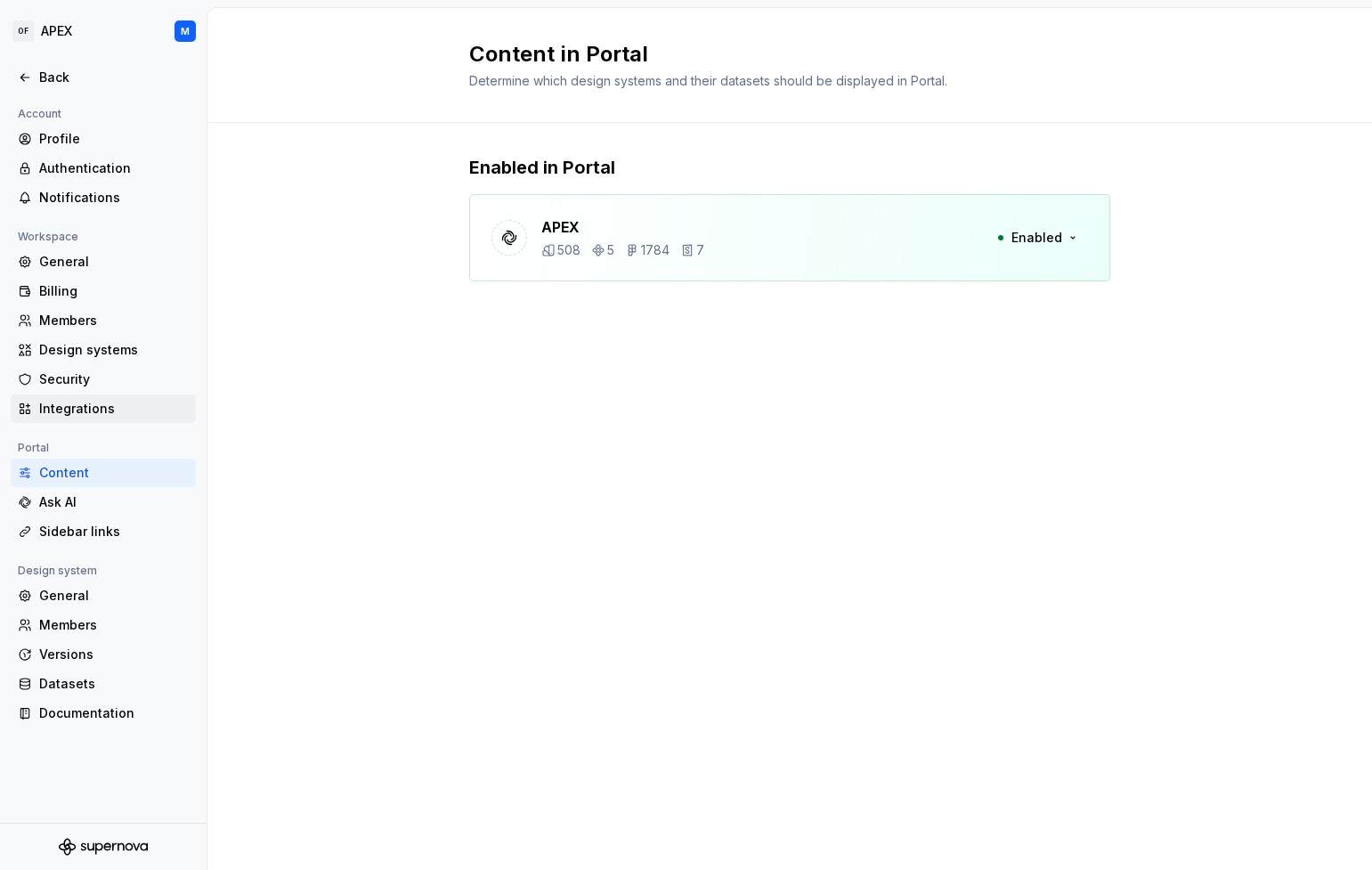
click at [96, 407] on div "Integrations" at bounding box center [114, 408] width 149 height 18
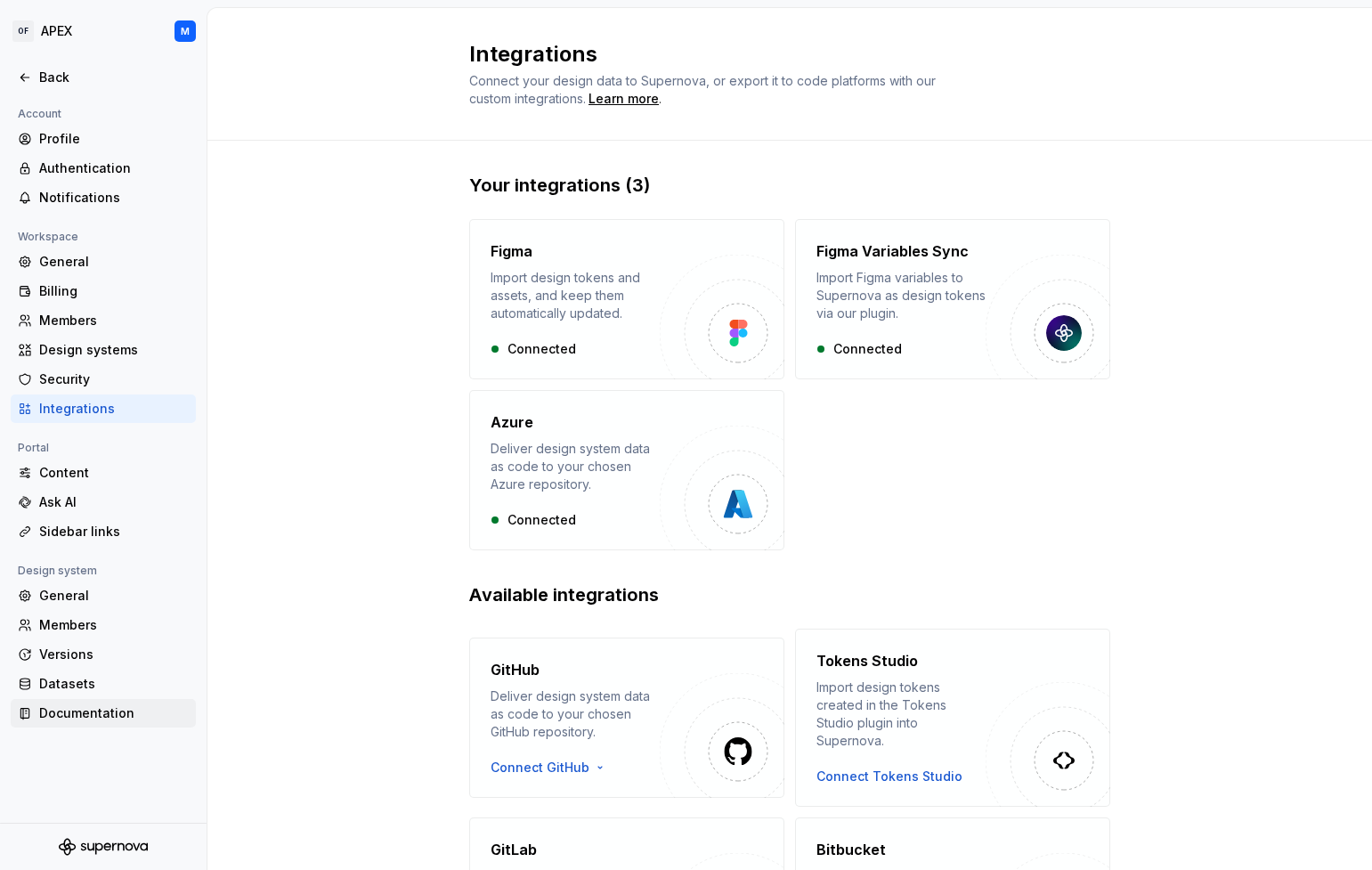
click at [107, 716] on div "Documentation" at bounding box center [114, 712] width 149 height 18
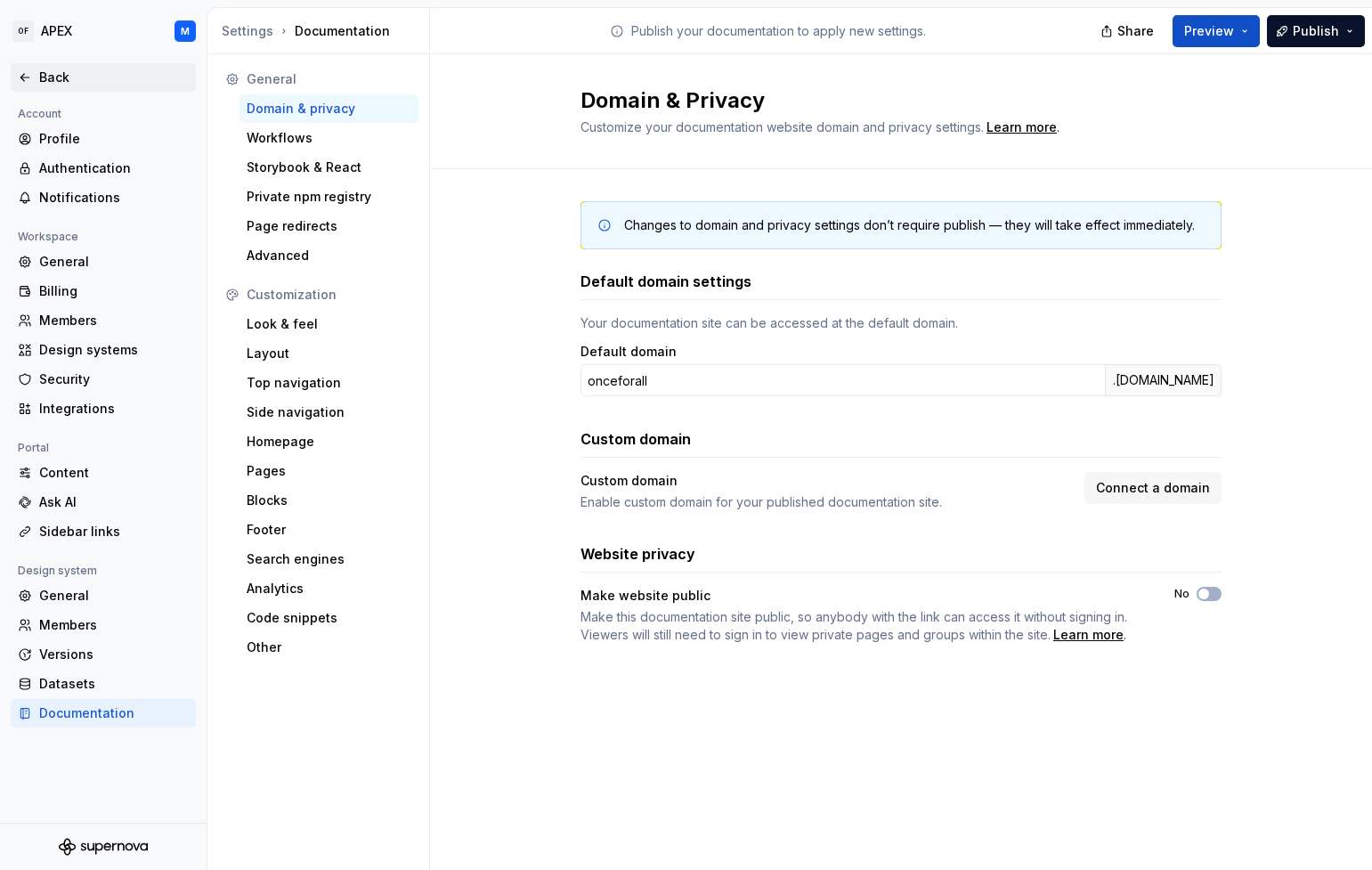
click at [56, 79] on div "Back" at bounding box center [114, 77] width 149 height 18
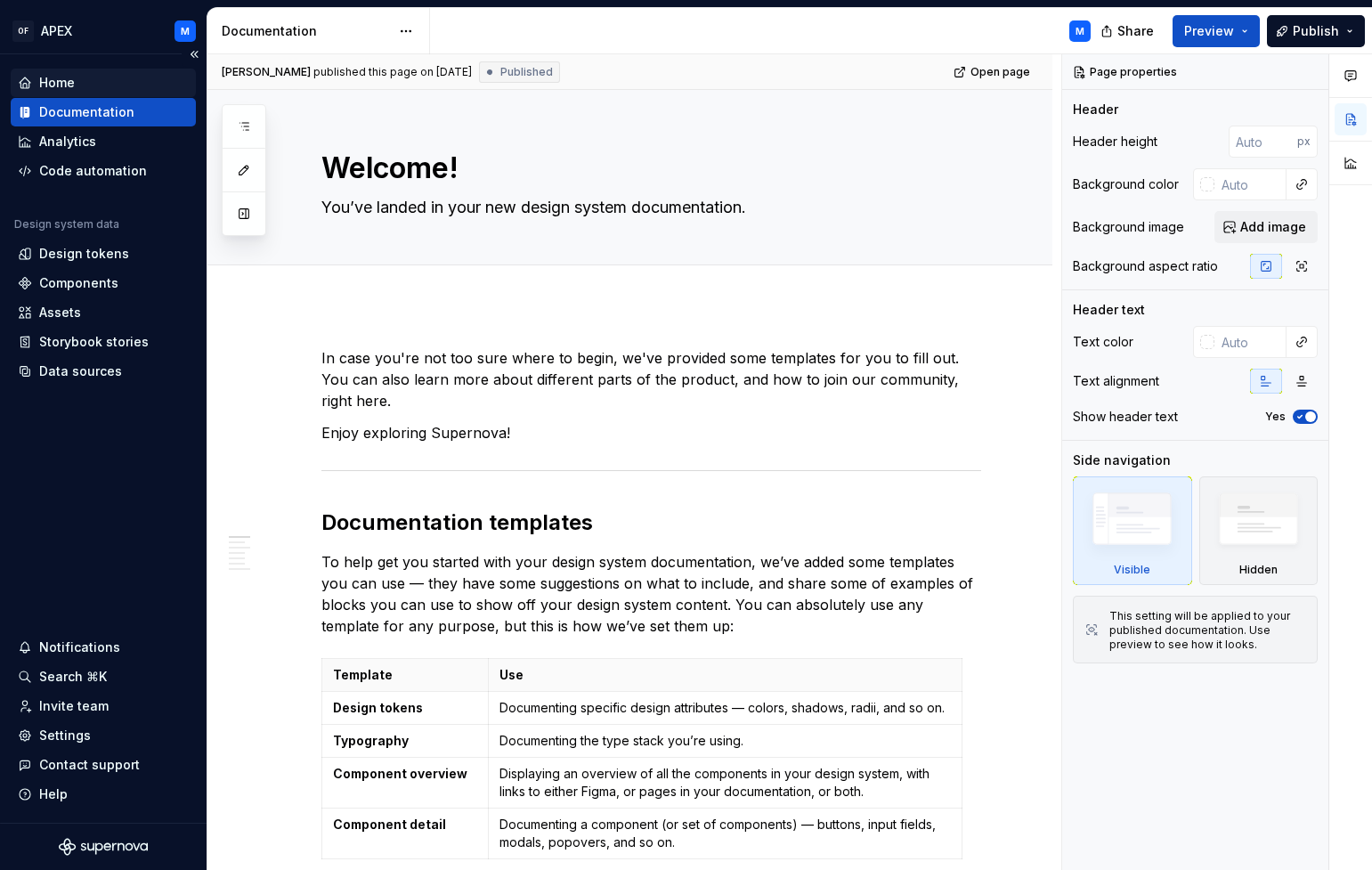
click at [83, 87] on div "Home" at bounding box center [103, 83] width 171 height 18
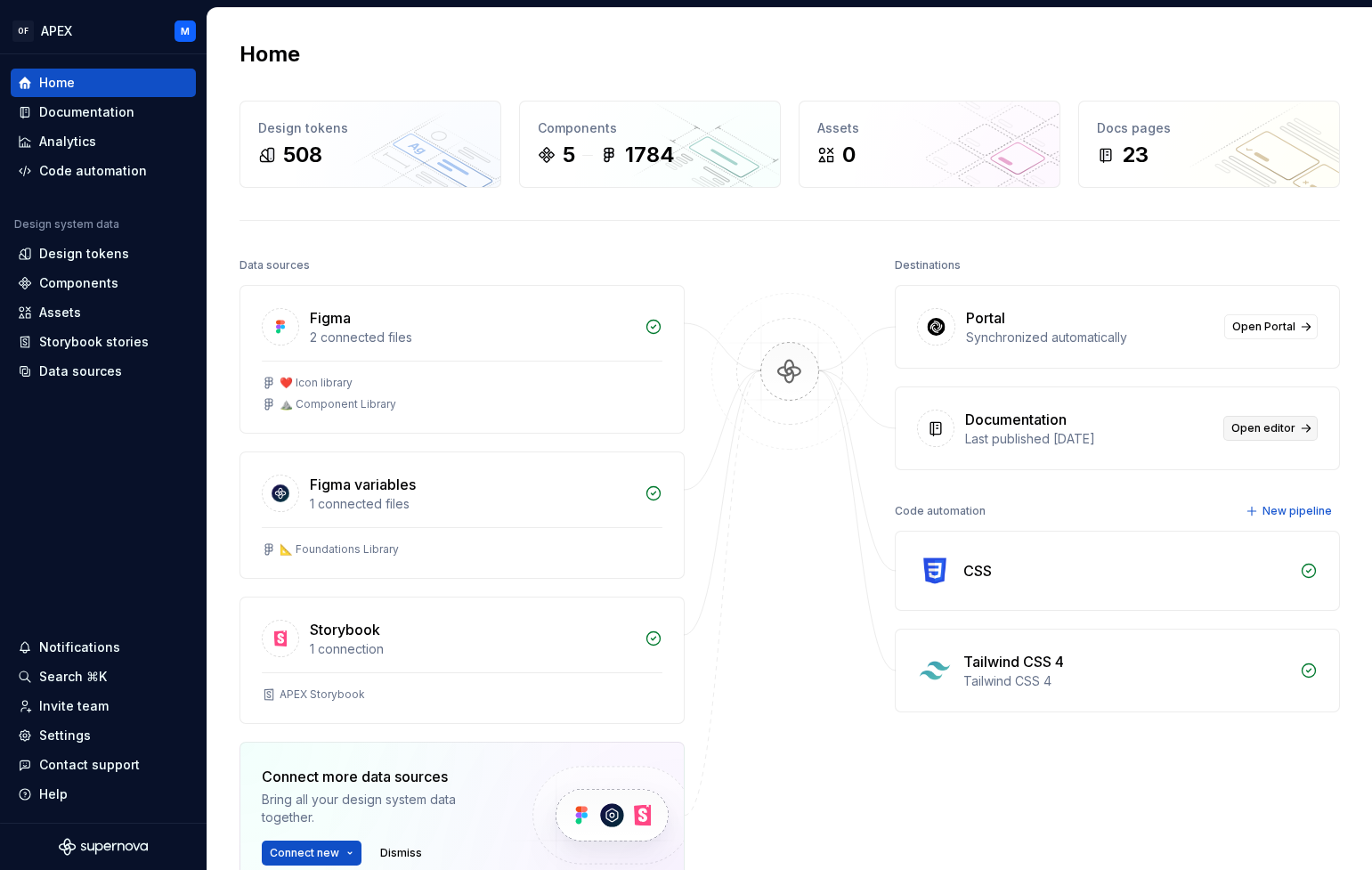
click at [1270, 424] on span "Open editor" at bounding box center [1263, 427] width 64 height 14
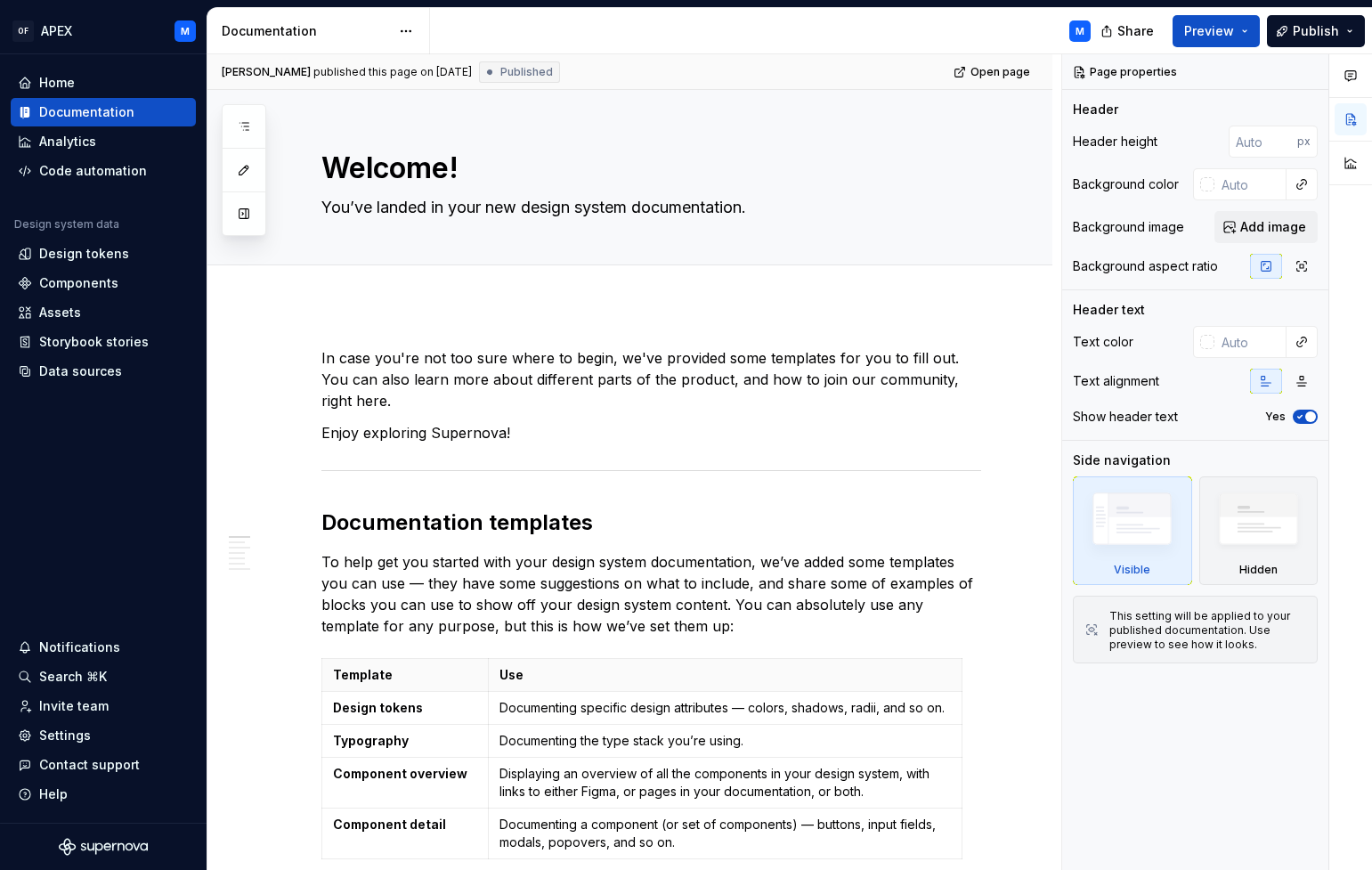
click at [410, 34] on html "OF APEX M Home Documentation Analytics Code automation Design system data Desig…" at bounding box center [686, 435] width 1372 height 870
click at [720, 193] on html "OF APEX M Home Documentation Analytics Code automation Design system data Desig…" at bounding box center [686, 435] width 1372 height 870
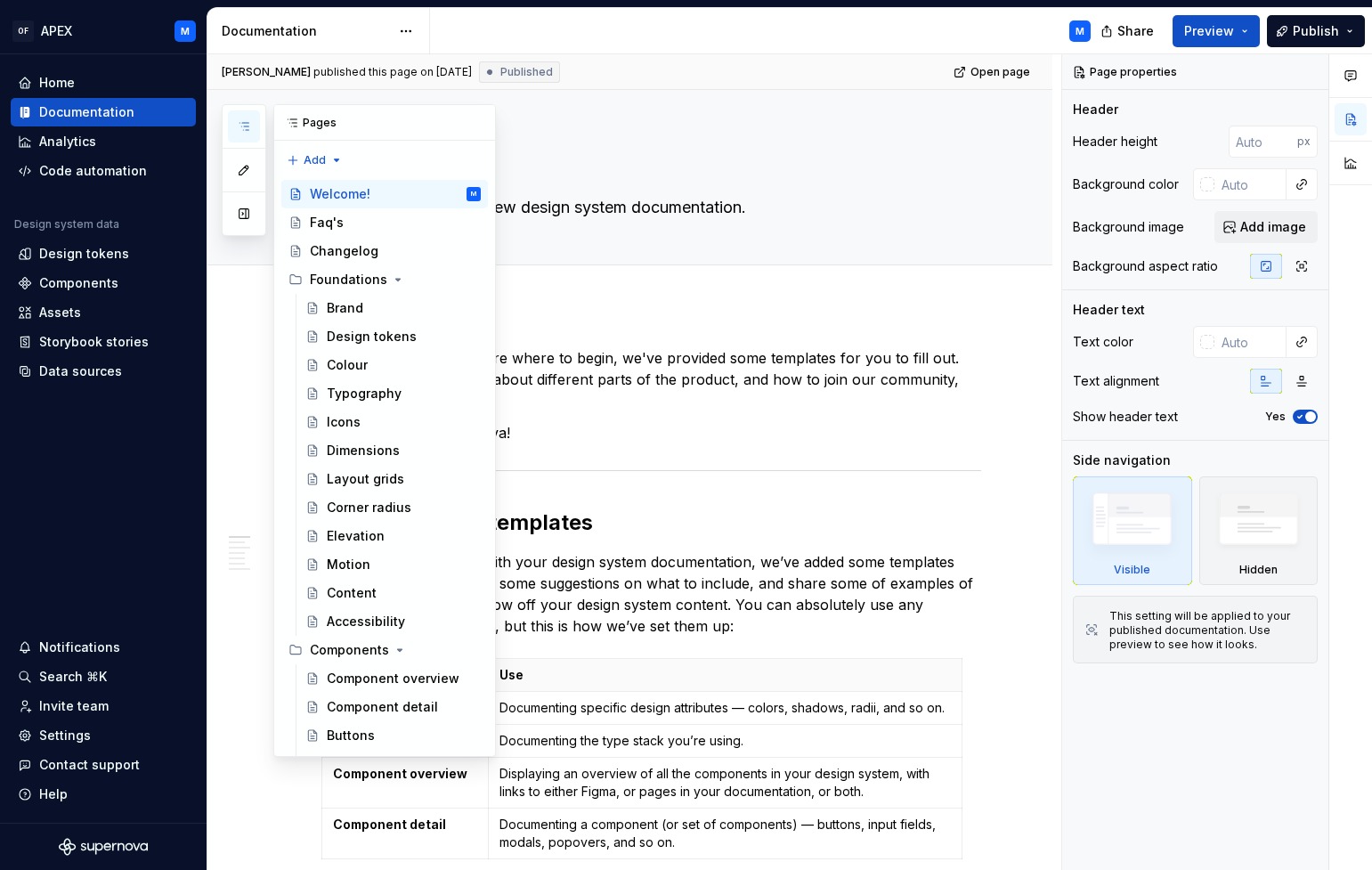
click at [250, 126] on icon "button" at bounding box center [243, 126] width 14 height 14
click at [335, 228] on div "Faq's" at bounding box center [327, 222] width 34 height 18
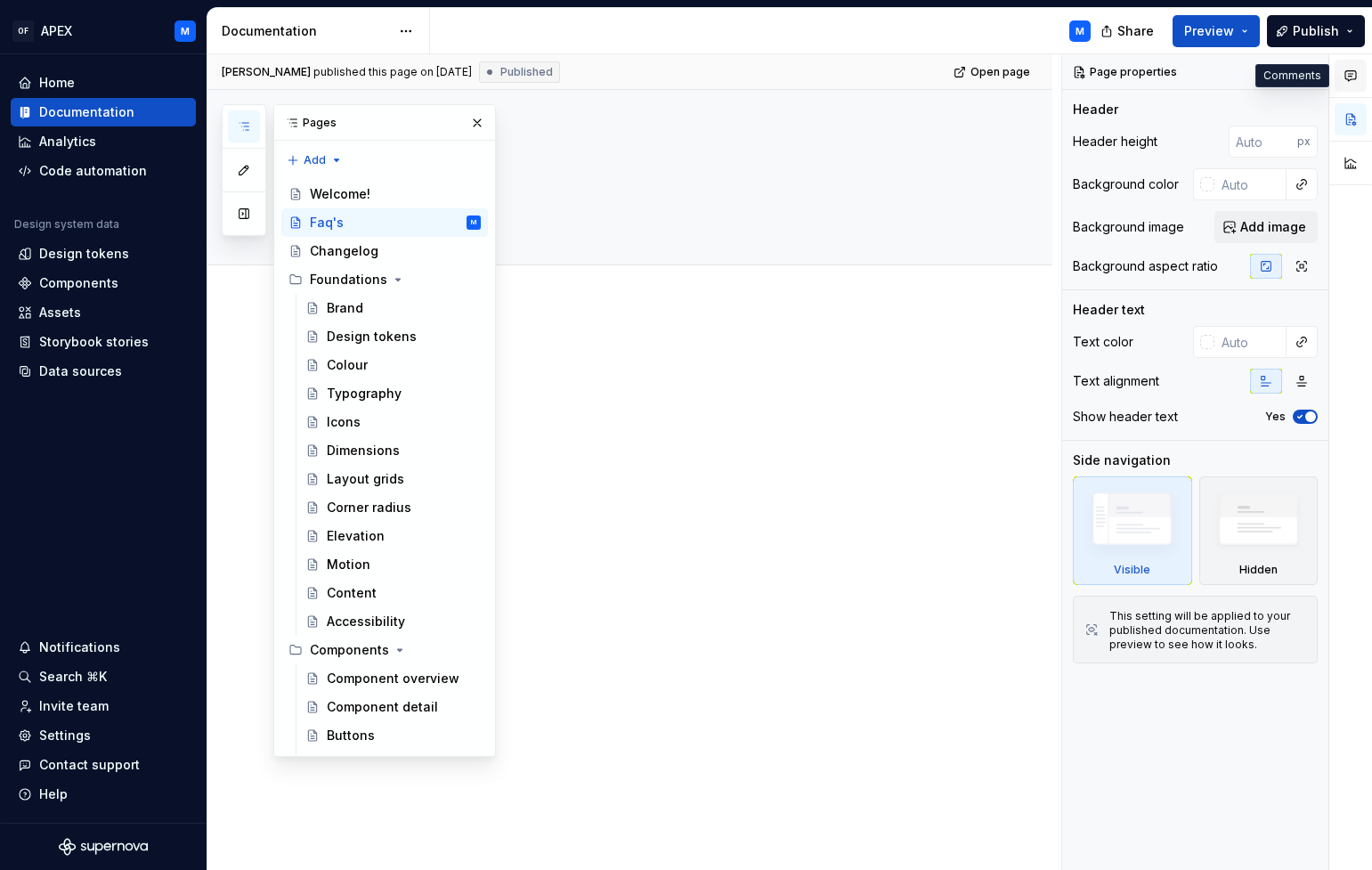
click at [1353, 79] on icon "button" at bounding box center [1350, 75] width 14 height 14
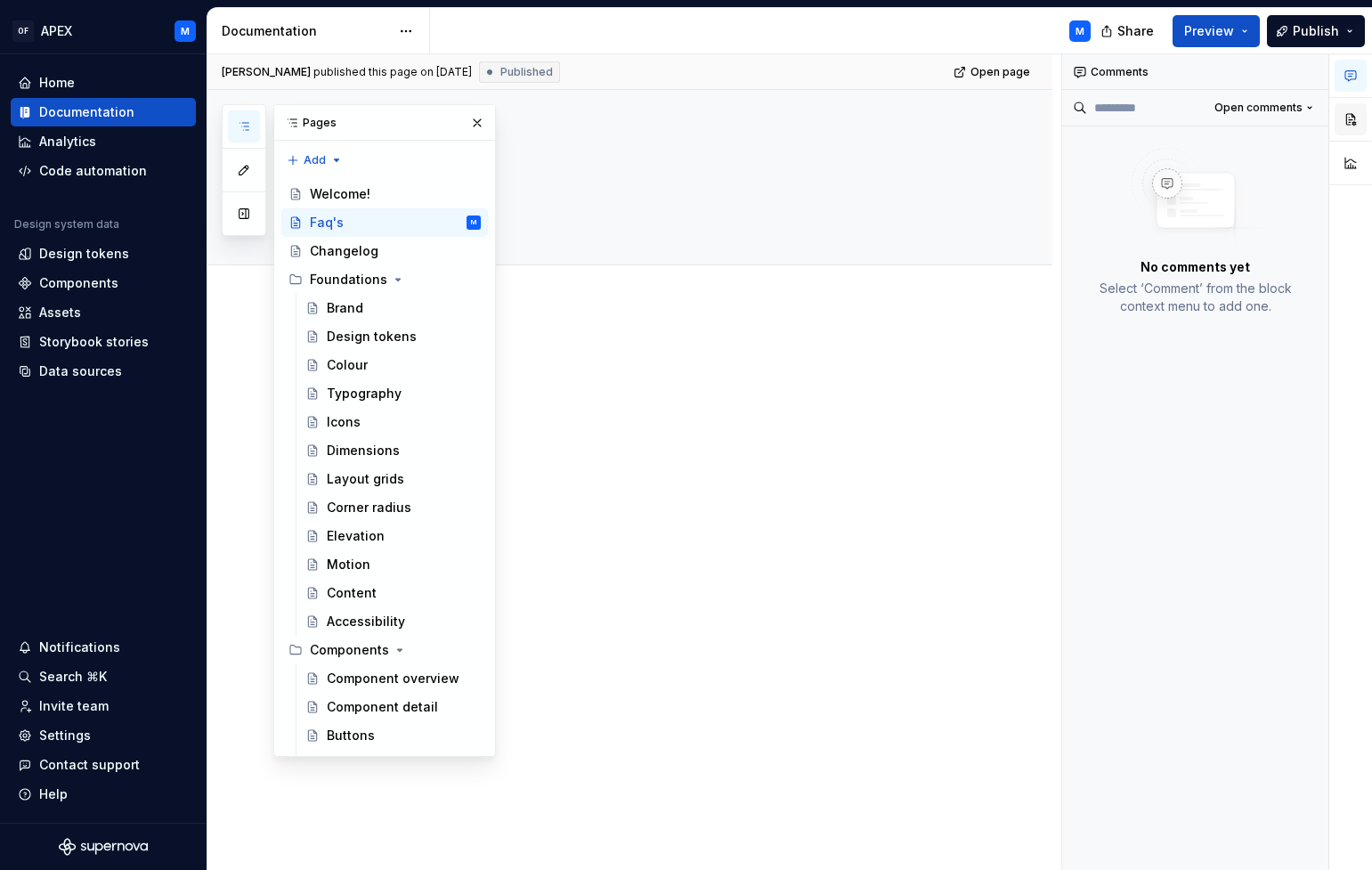
click at [1350, 117] on button "button" at bounding box center [1350, 119] width 32 height 32
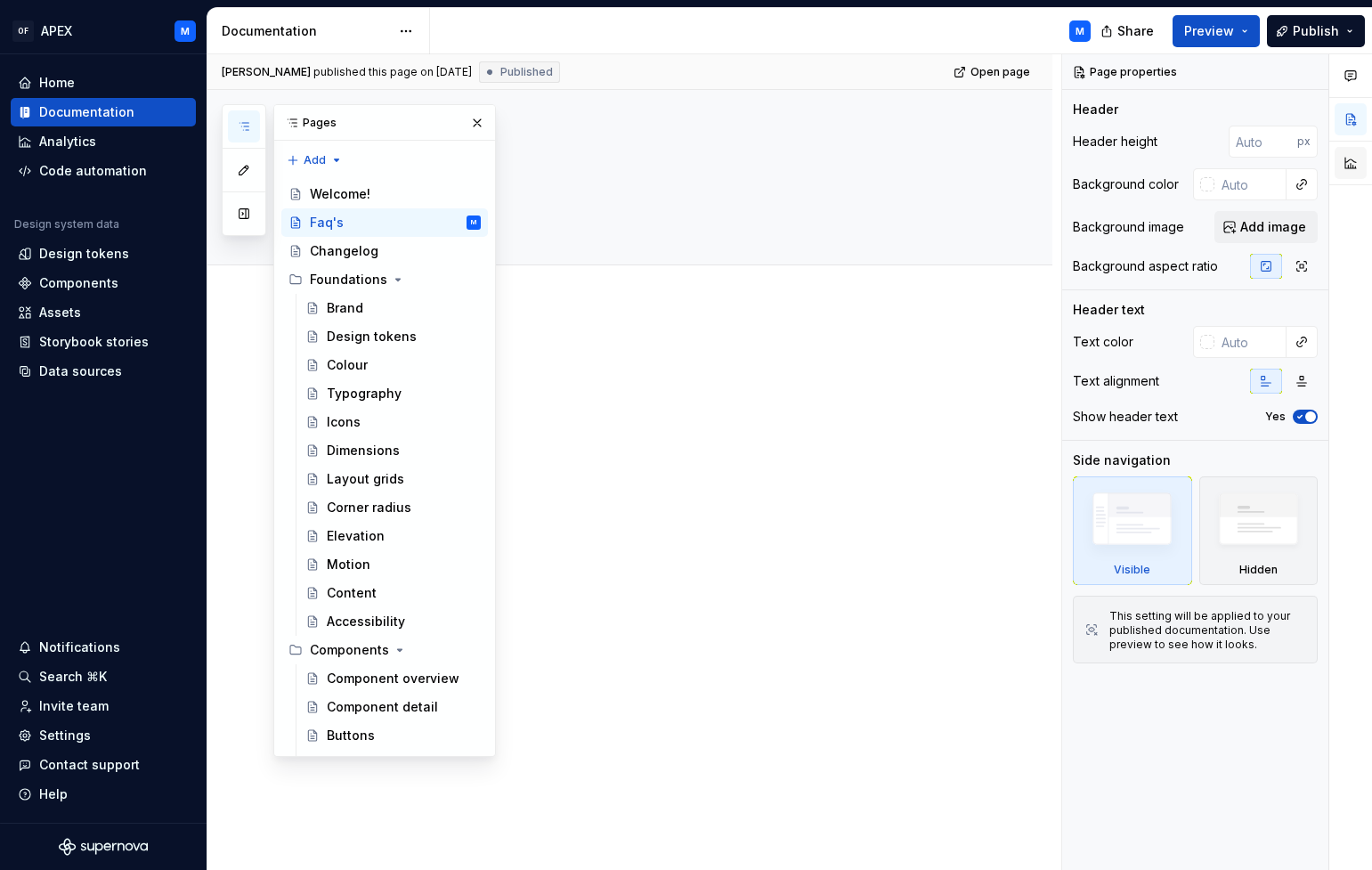
click at [1351, 160] on button "button" at bounding box center [1350, 163] width 32 height 32
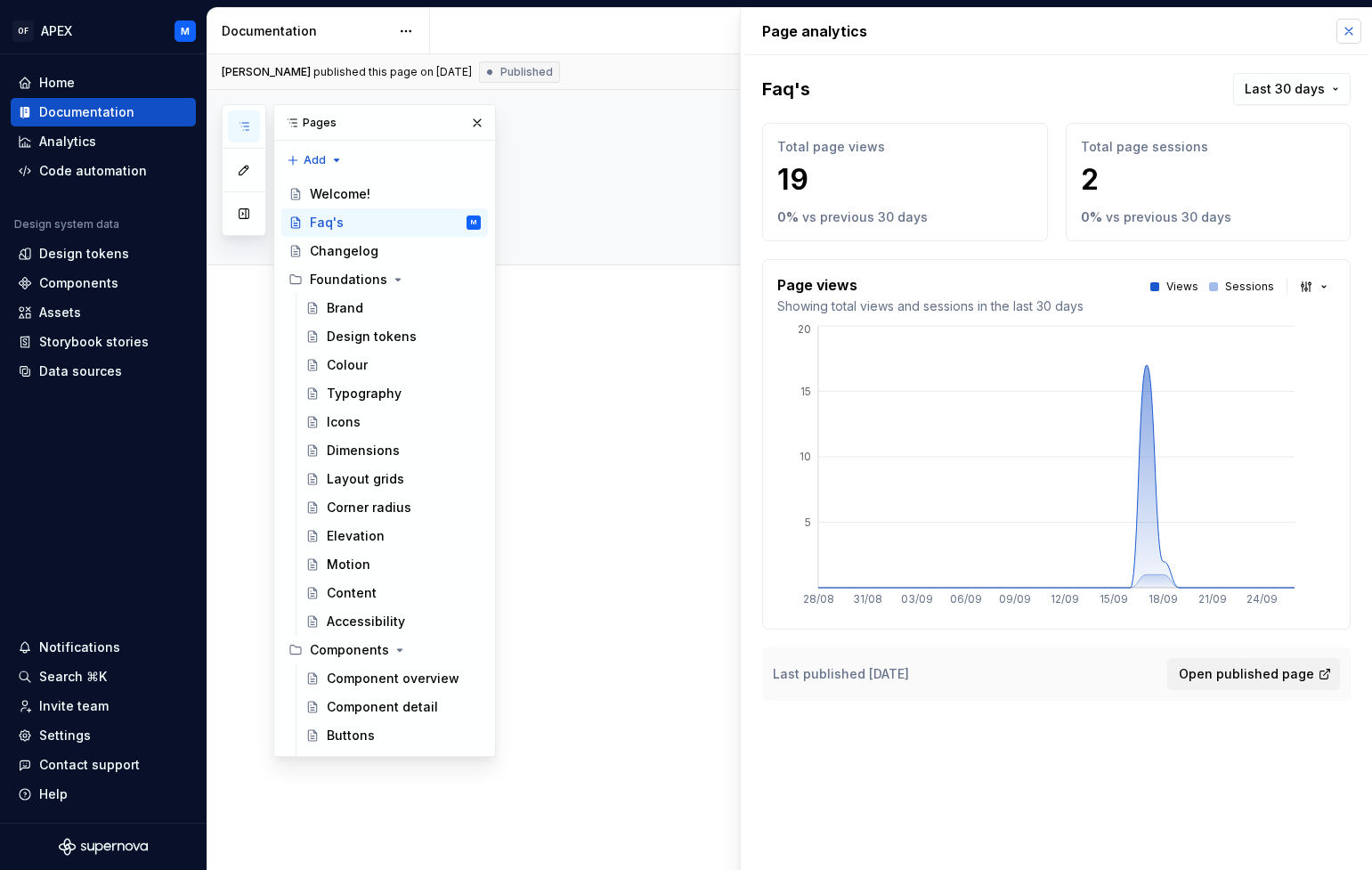
click at [1346, 28] on button "button" at bounding box center [1349, 31] width 25 height 25
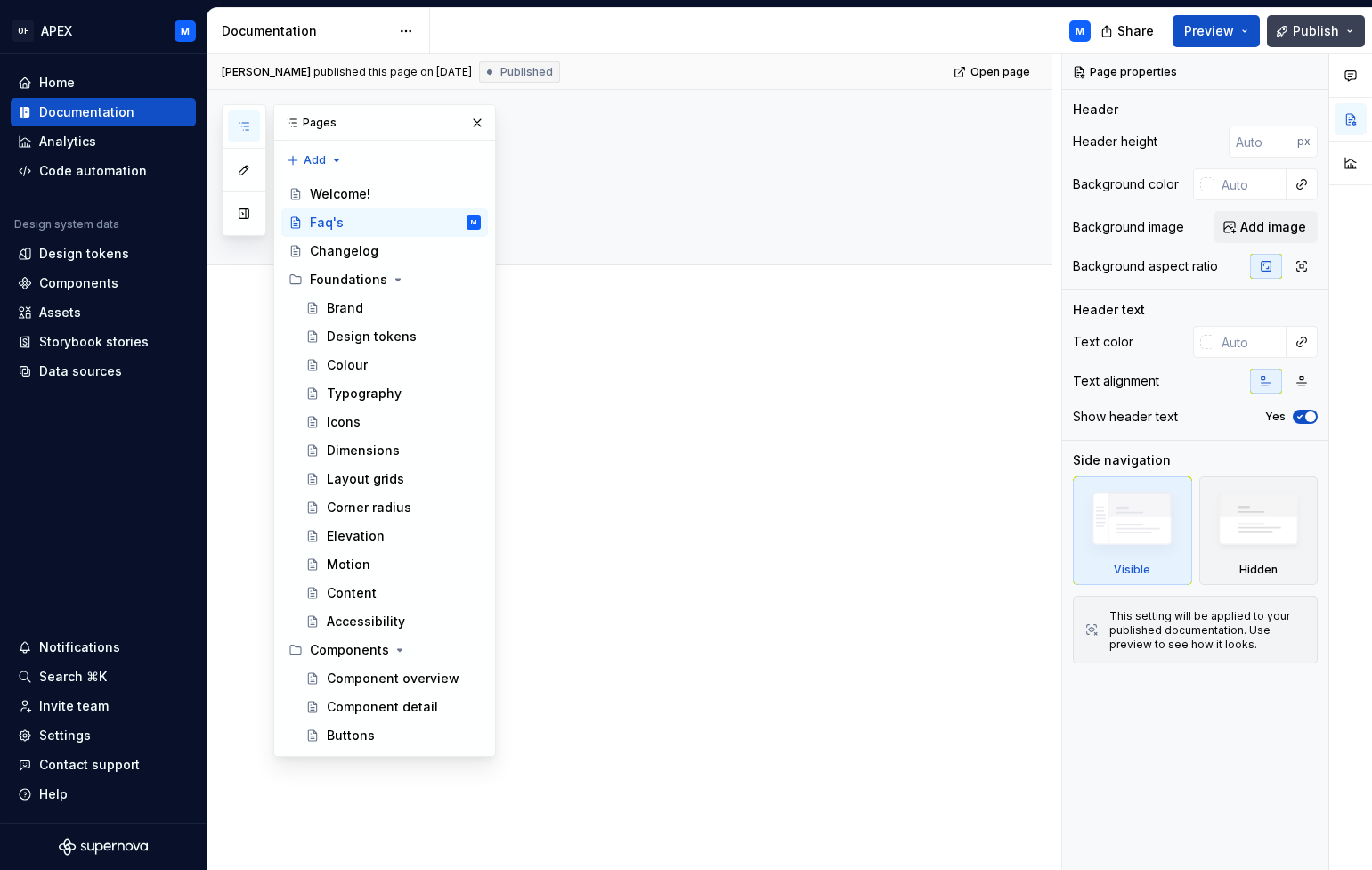
click at [1353, 34] on button "Publish" at bounding box center [1316, 31] width 98 height 32
click at [1250, 35] on button "Preview" at bounding box center [1216, 31] width 87 height 32
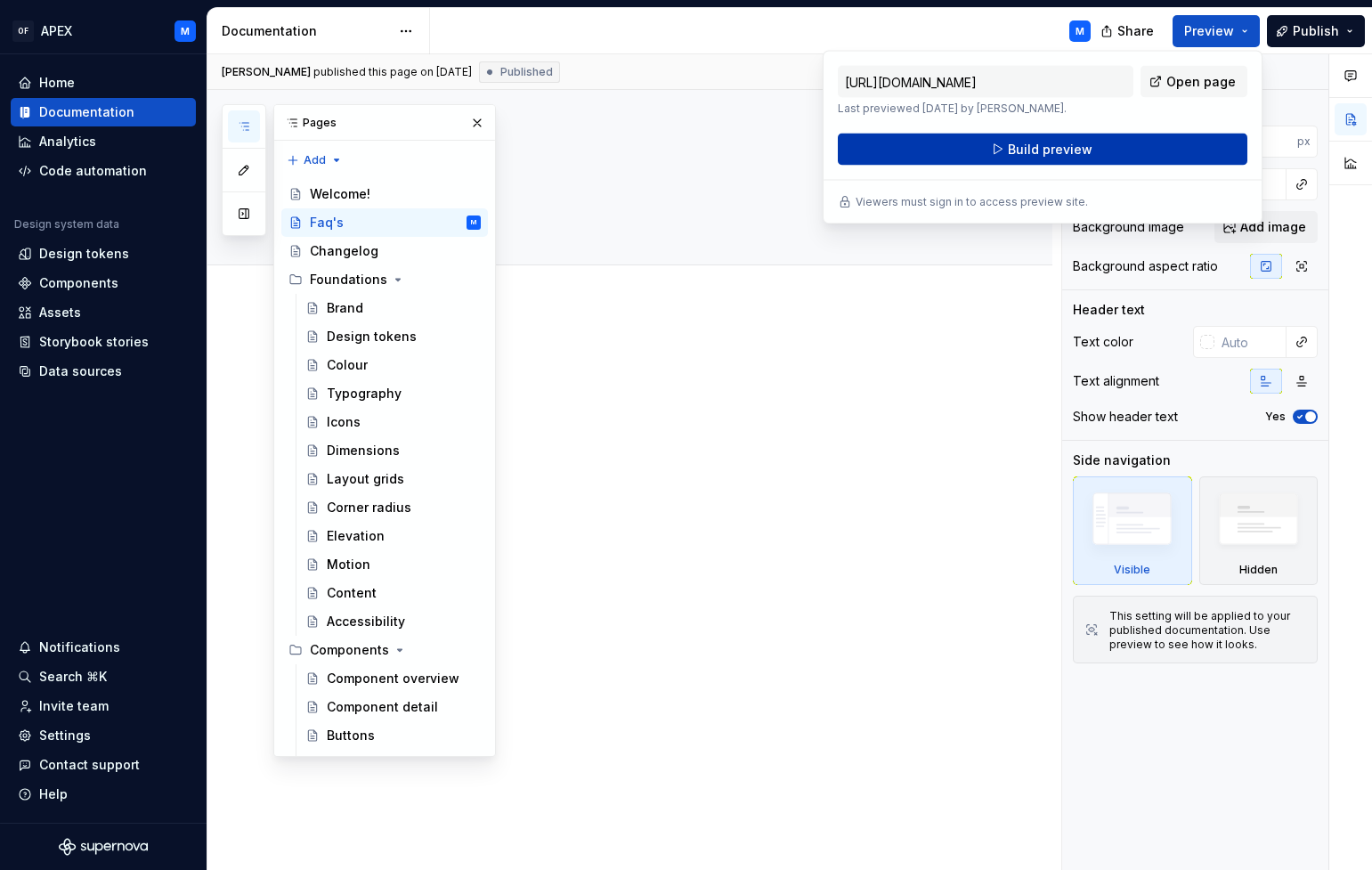
click at [1061, 148] on span "Build preview" at bounding box center [1051, 149] width 85 height 18
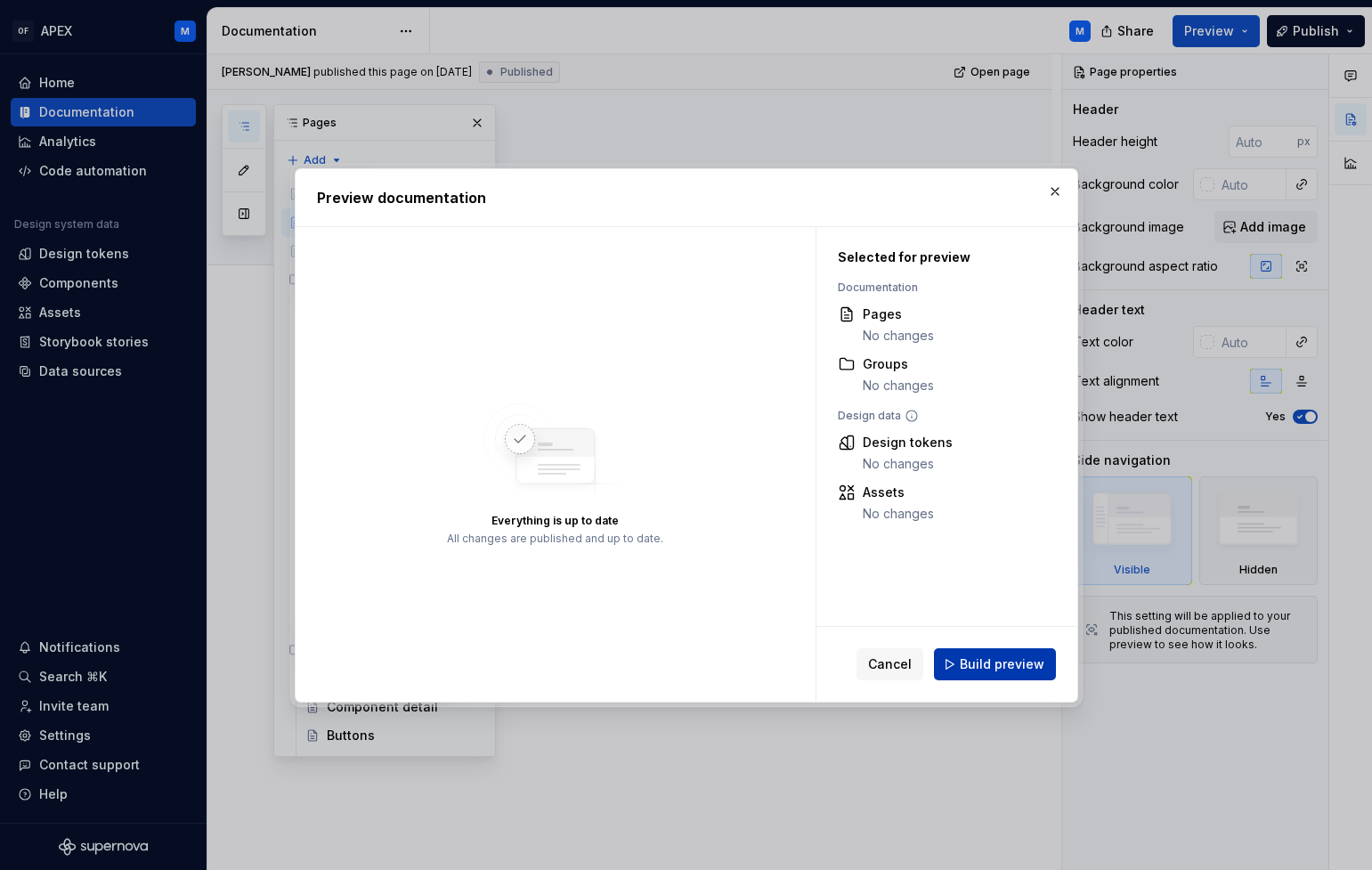
click at [998, 664] on span "Build preview" at bounding box center [1002, 663] width 85 height 18
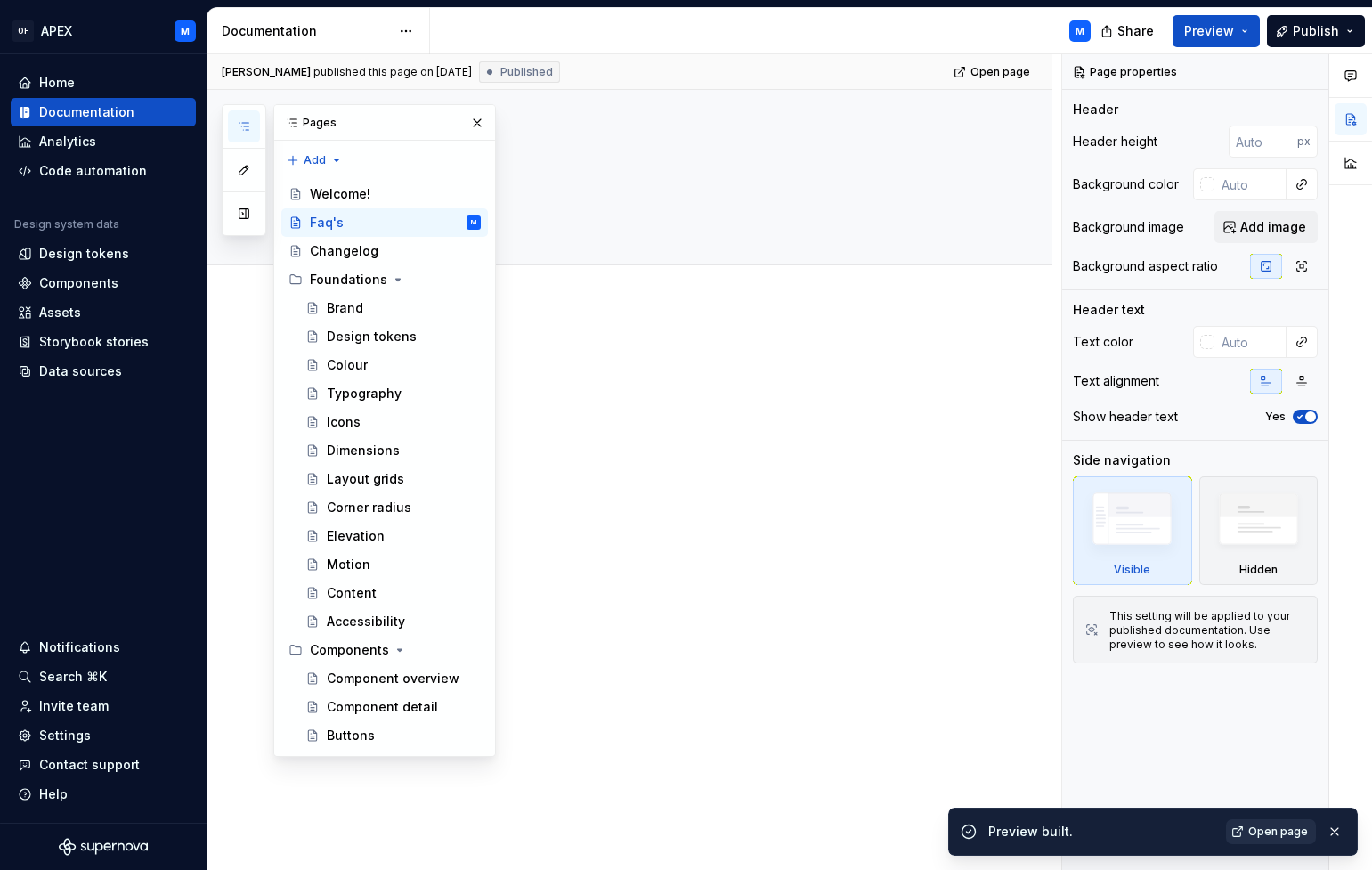
click at [1277, 831] on span "Open page" at bounding box center [1277, 831] width 59 height 14
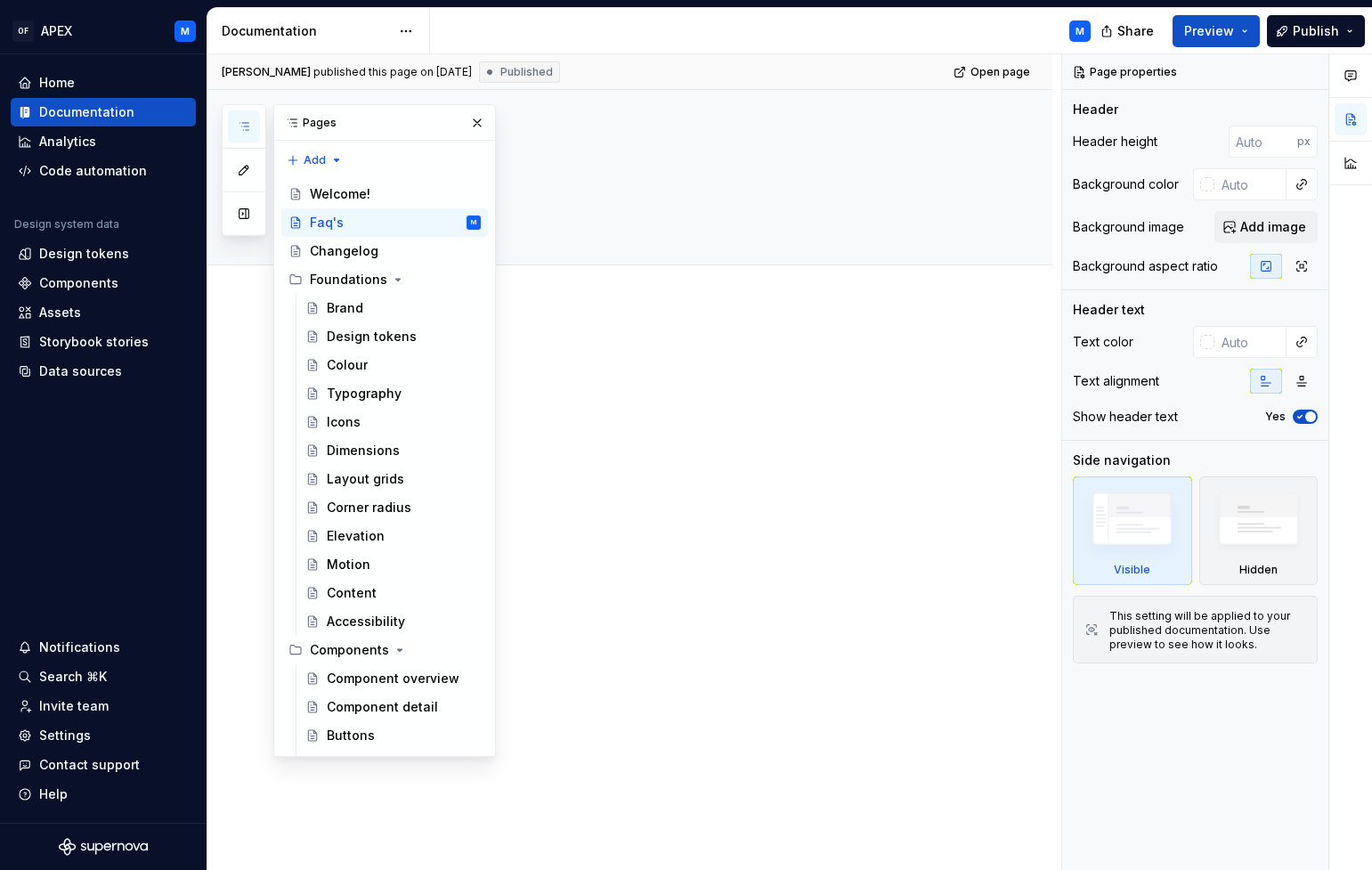
click at [0, 0] on button "Page tree" at bounding box center [0, 0] width 0 height 0
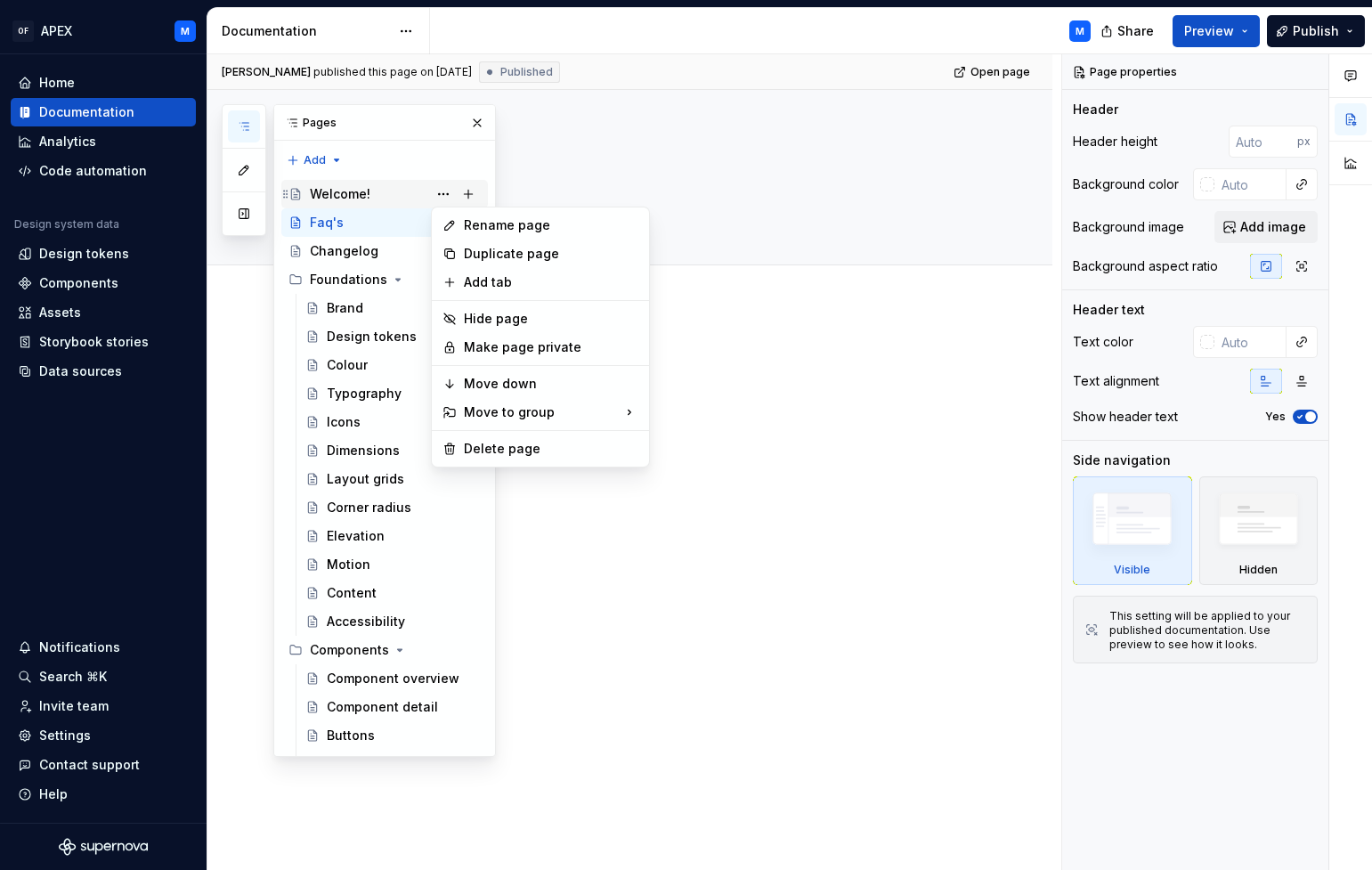
click at [359, 194] on div "Pages Add Accessibility guide for tree Page tree. Navigate the tree with the ar…" at bounding box center [359, 430] width 274 height 652
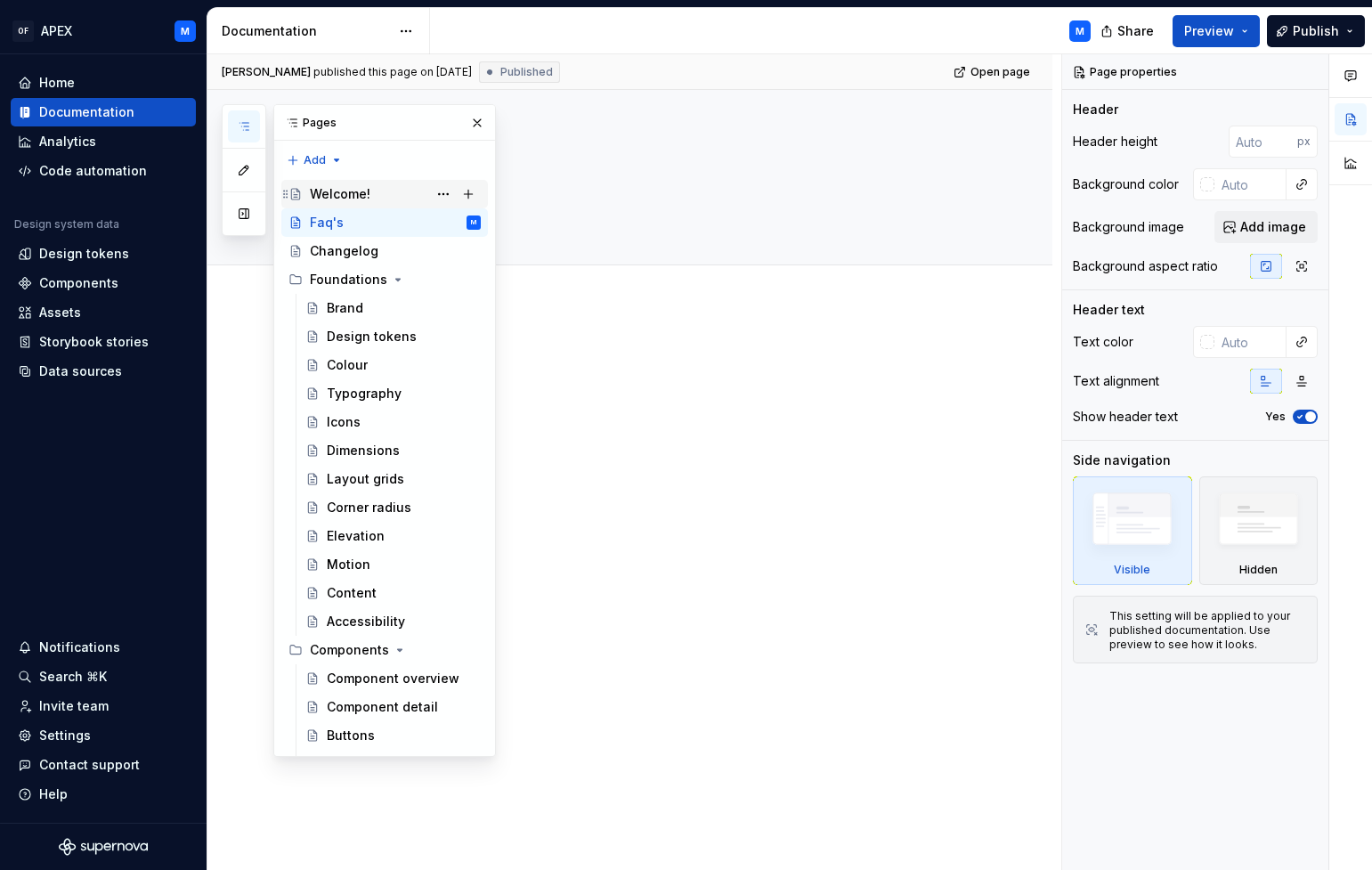
click at [355, 193] on div "Welcome!" at bounding box center [340, 194] width 60 height 18
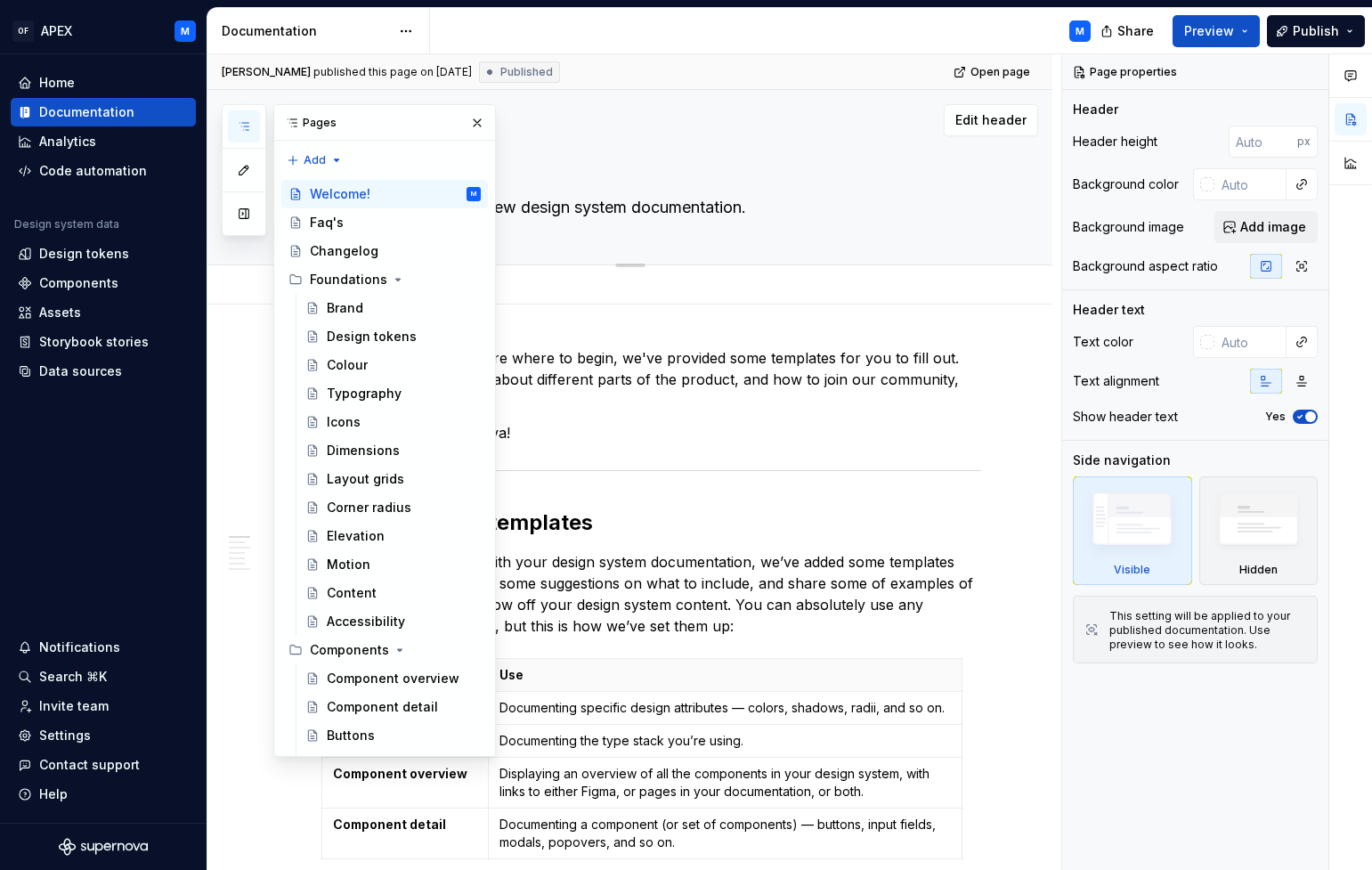
click at [575, 240] on div "Welcome! You’ve landed in your new design system documentation." at bounding box center [651, 178] width 660 height 175
drag, startPoint x: 484, startPoint y: 122, endPoint x: 512, endPoint y: 150, distance: 39.6
click at [484, 122] on button "button" at bounding box center [477, 122] width 25 height 25
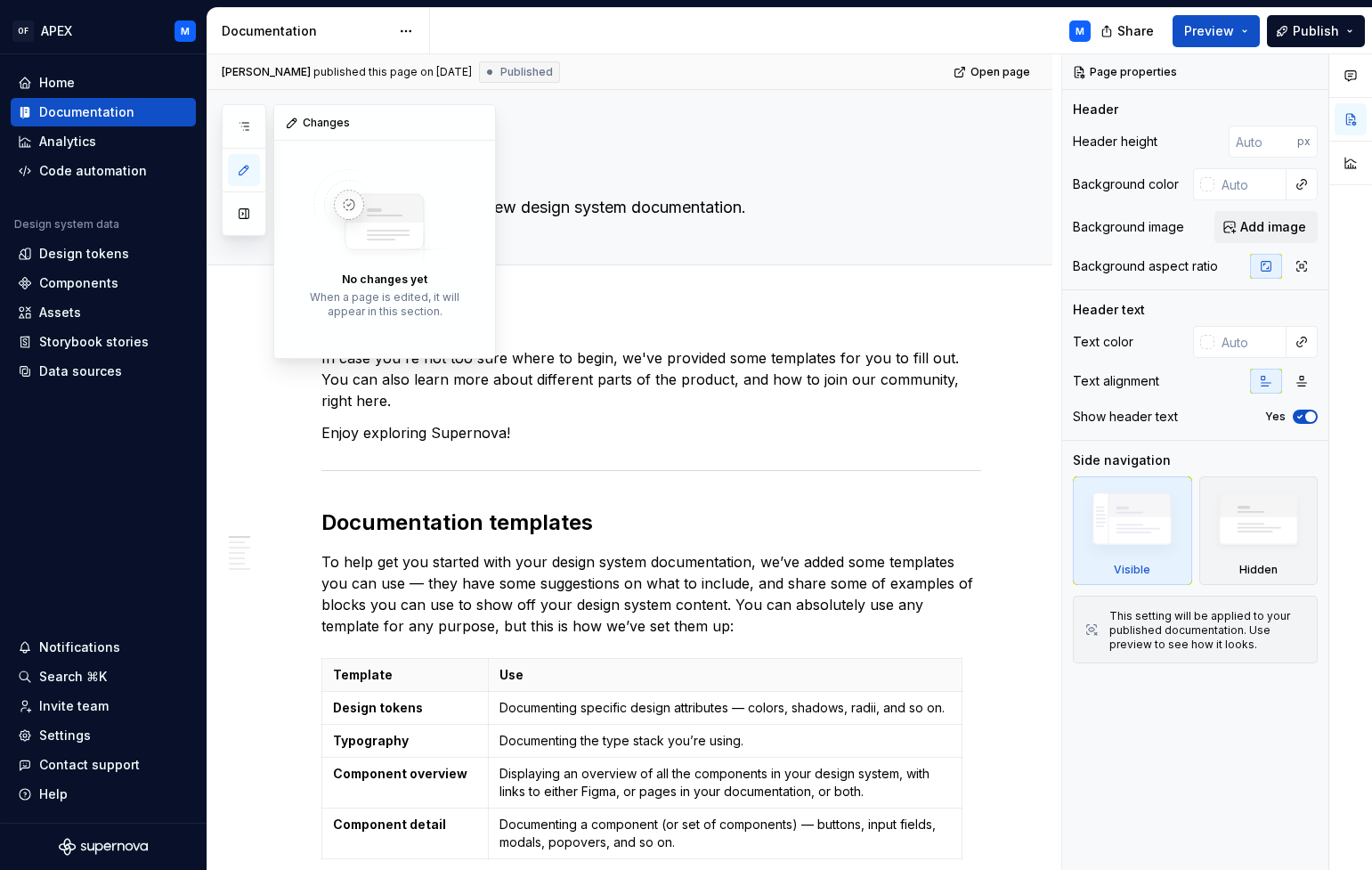
click at [245, 171] on icon "button" at bounding box center [243, 169] width 8 height 8
click at [246, 210] on button "button" at bounding box center [244, 213] width 32 height 32
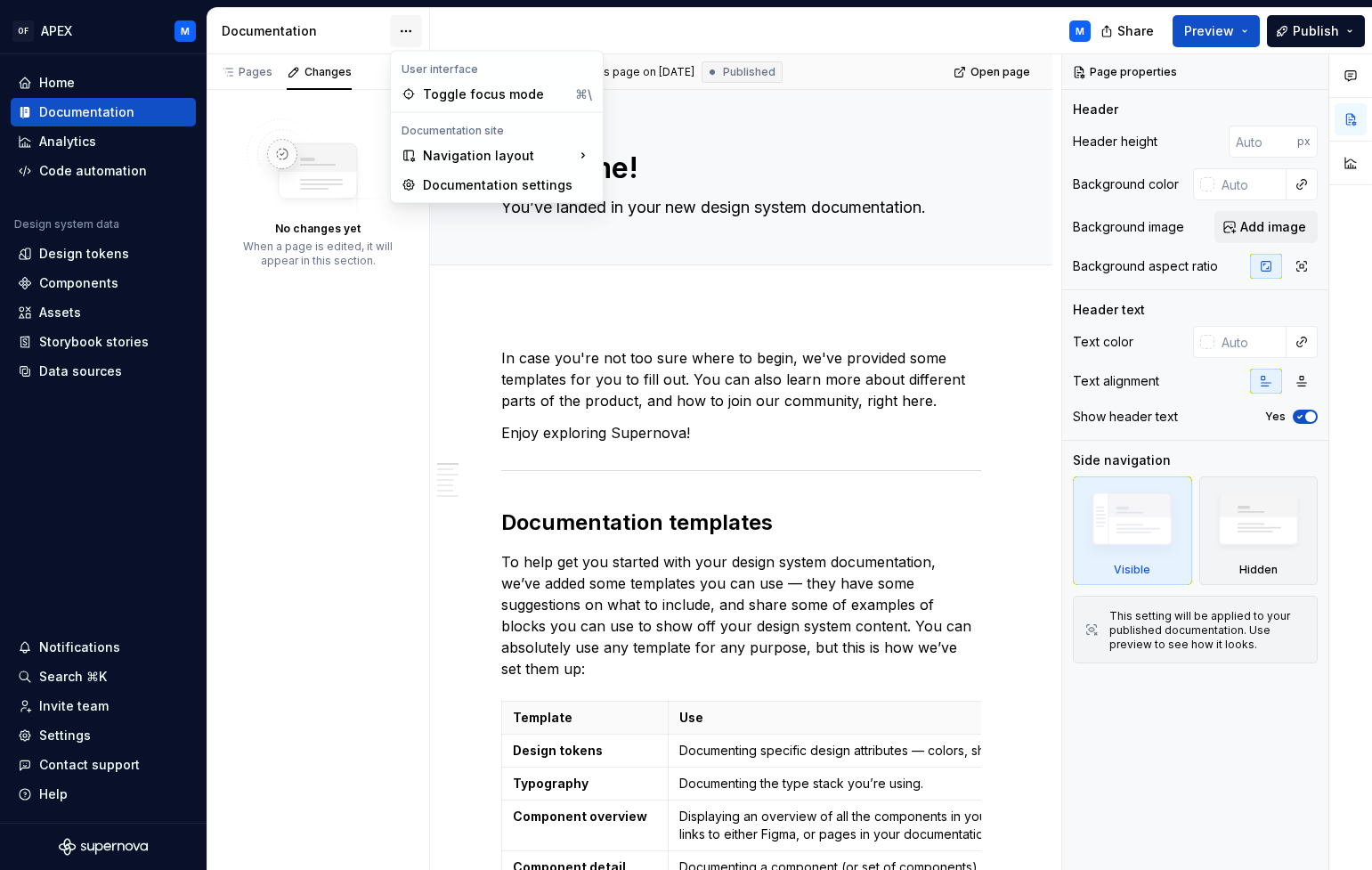
click at [405, 30] on html "OF APEX M Home Documentation Analytics Code automation Design system data Desig…" at bounding box center [686, 435] width 1372 height 870
click at [478, 182] on div "Documentation settings" at bounding box center [507, 185] width 169 height 18
type textarea "*"
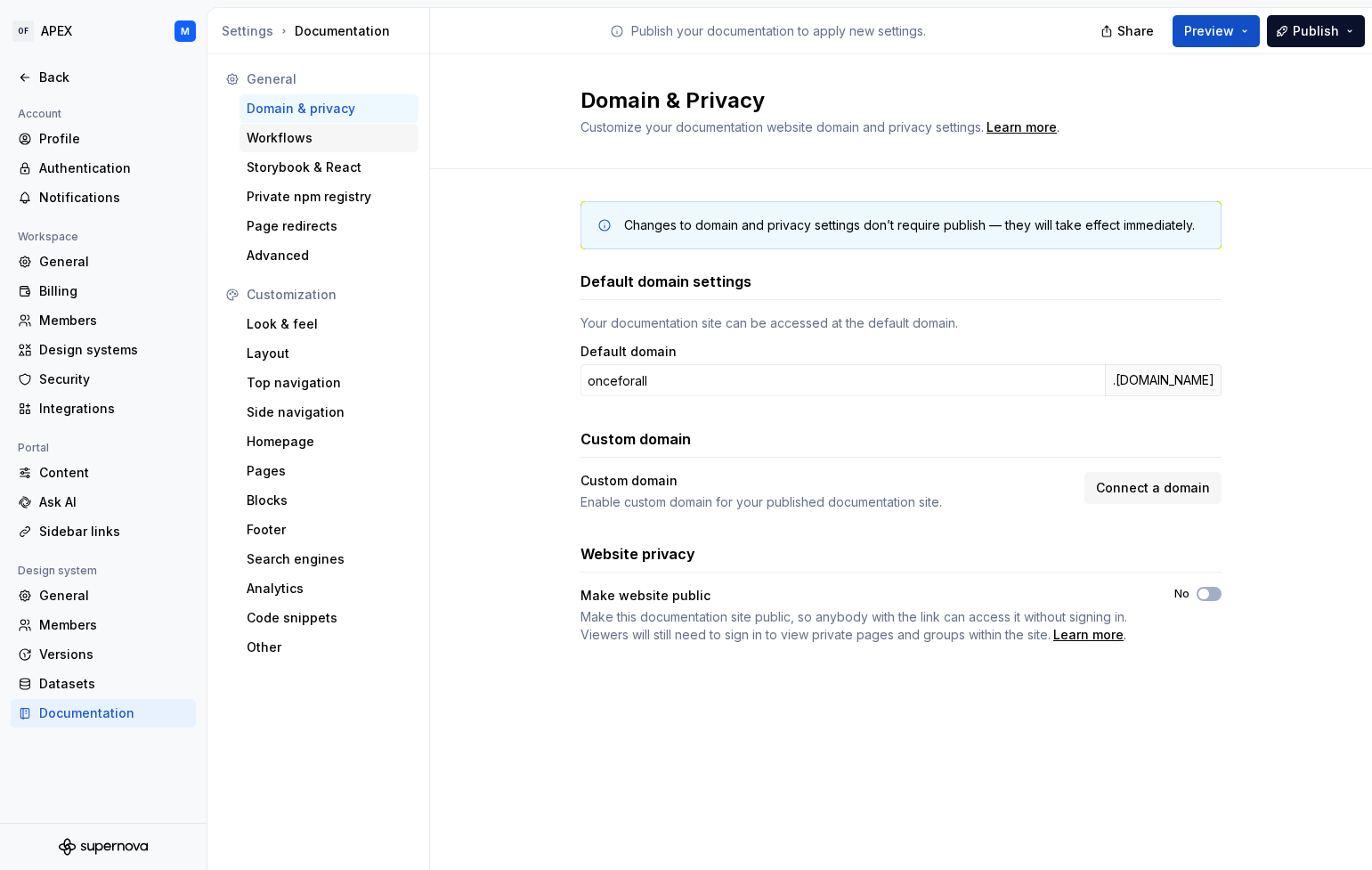
click at [307, 143] on div "Workflows" at bounding box center [328, 137] width 164 height 18
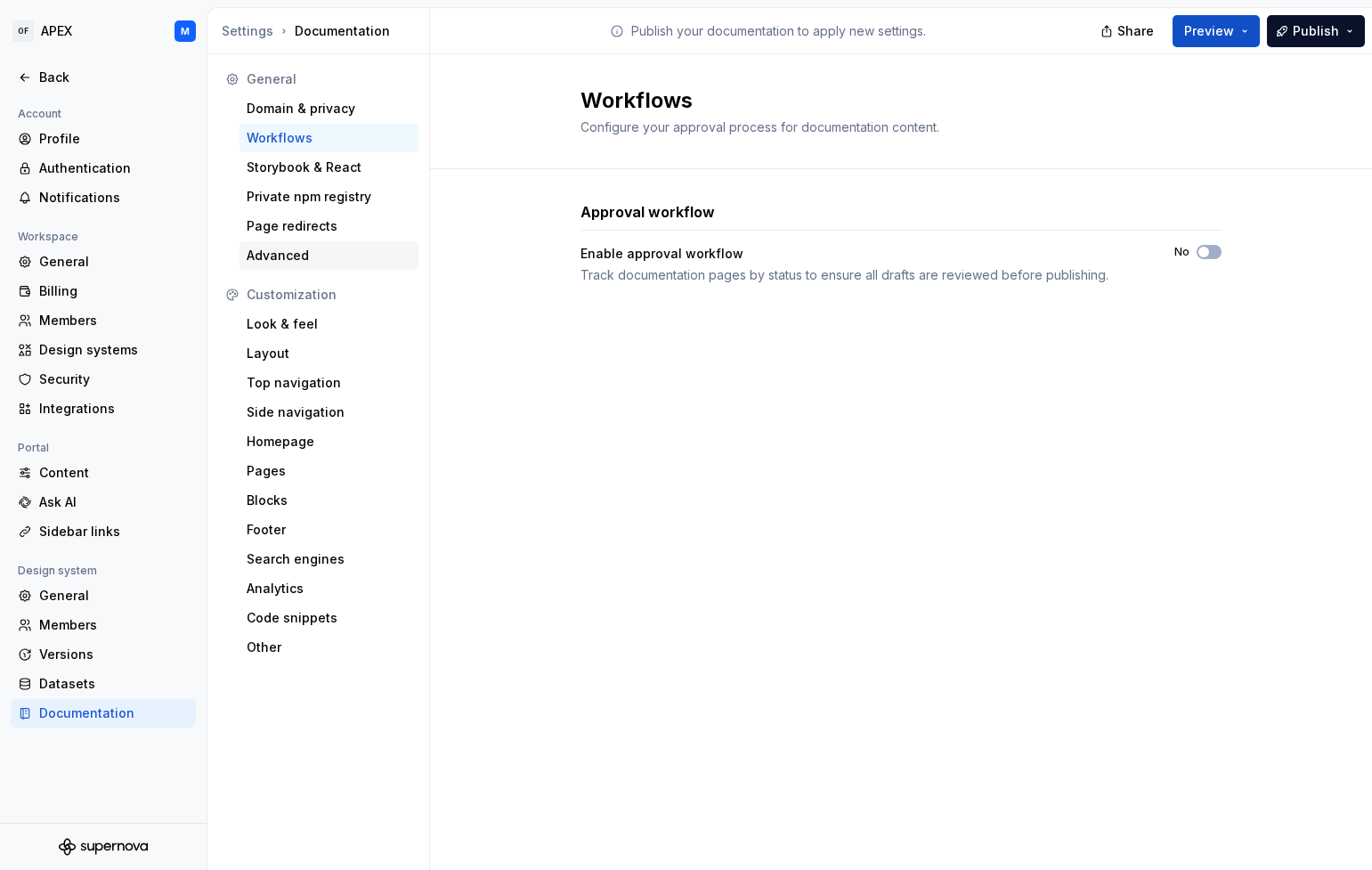
click at [325, 256] on div "Advanced" at bounding box center [328, 255] width 164 height 18
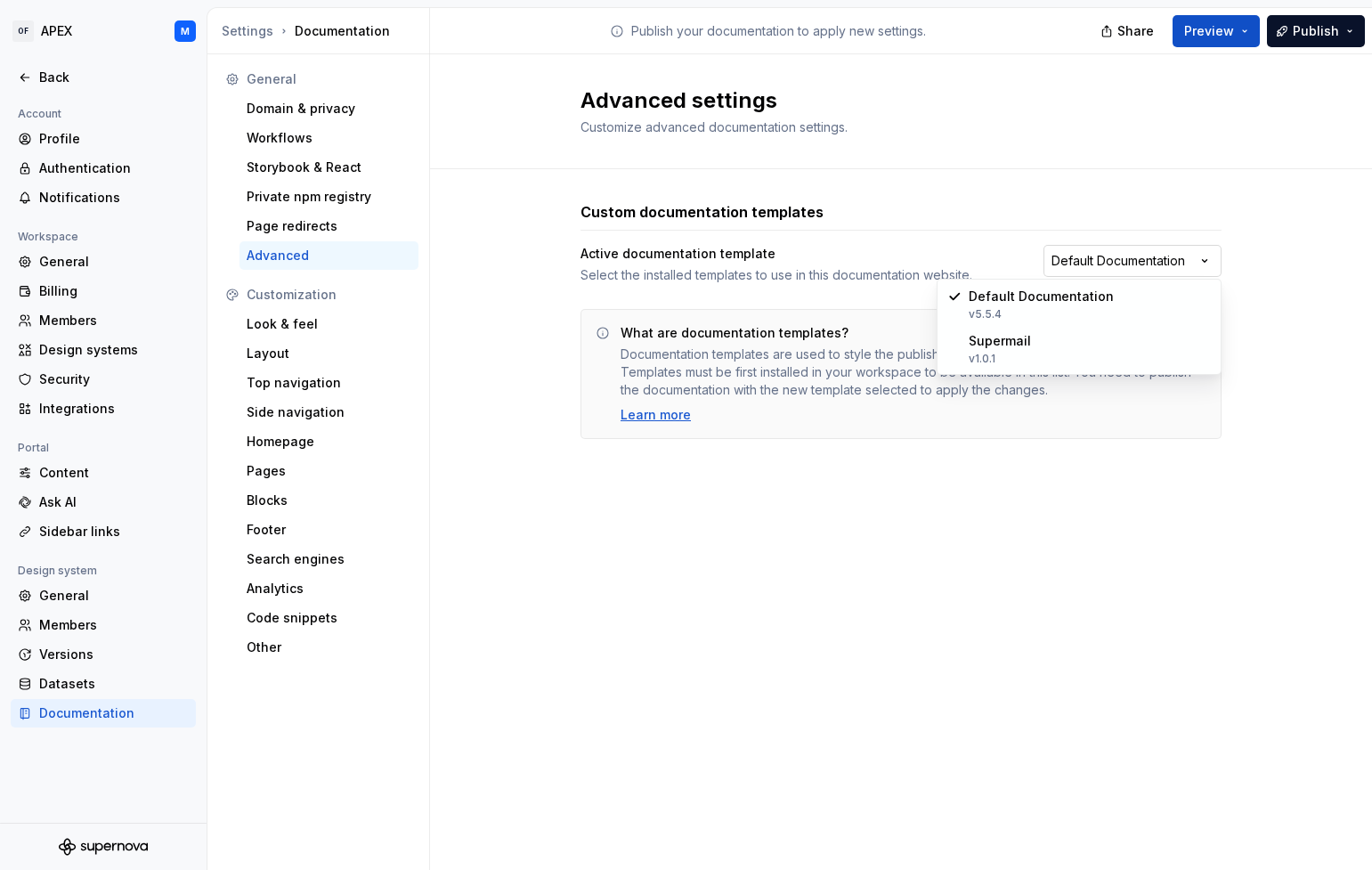
click at [1190, 262] on html "OF APEX M Back Account Profile Authentication Notifications Workspace General B…" at bounding box center [686, 435] width 1372 height 870
click at [911, 232] on html "OF APEX M Back Account Profile Authentication Notifications Workspace General B…" at bounding box center [686, 435] width 1372 height 870
click at [69, 598] on div "General" at bounding box center [114, 595] width 149 height 18
